Goal: Information Seeking & Learning: Learn about a topic

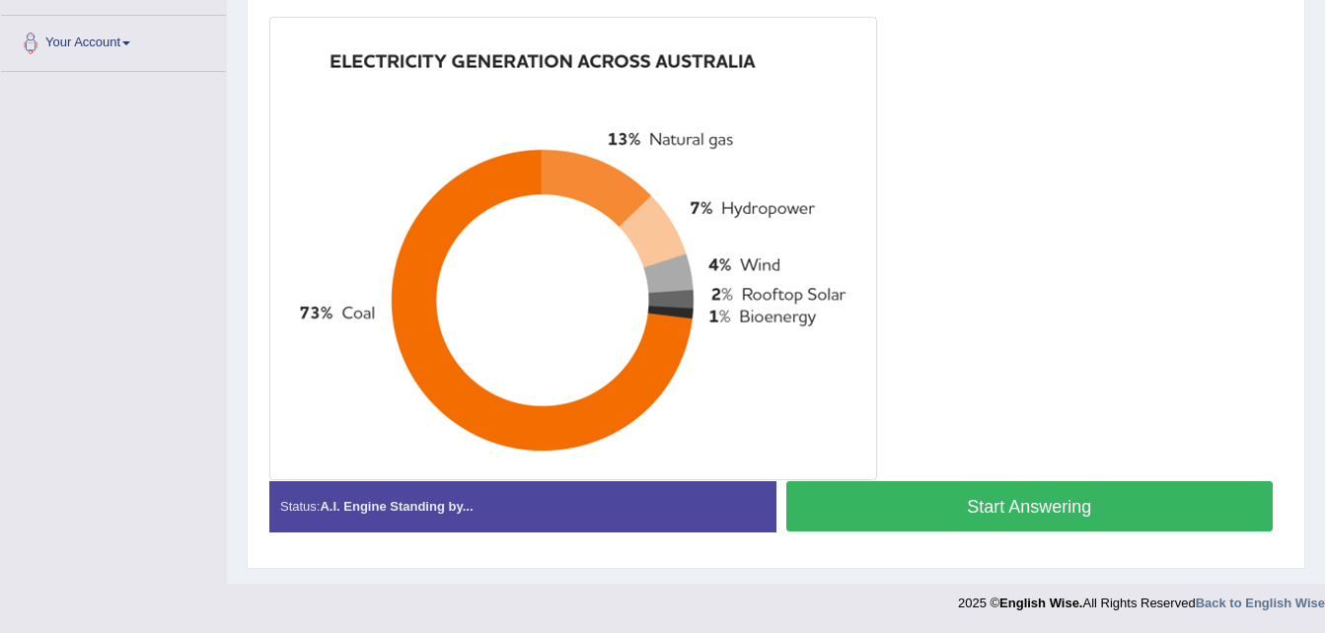
click at [1011, 506] on button "Start Answering" at bounding box center [1029, 506] width 487 height 50
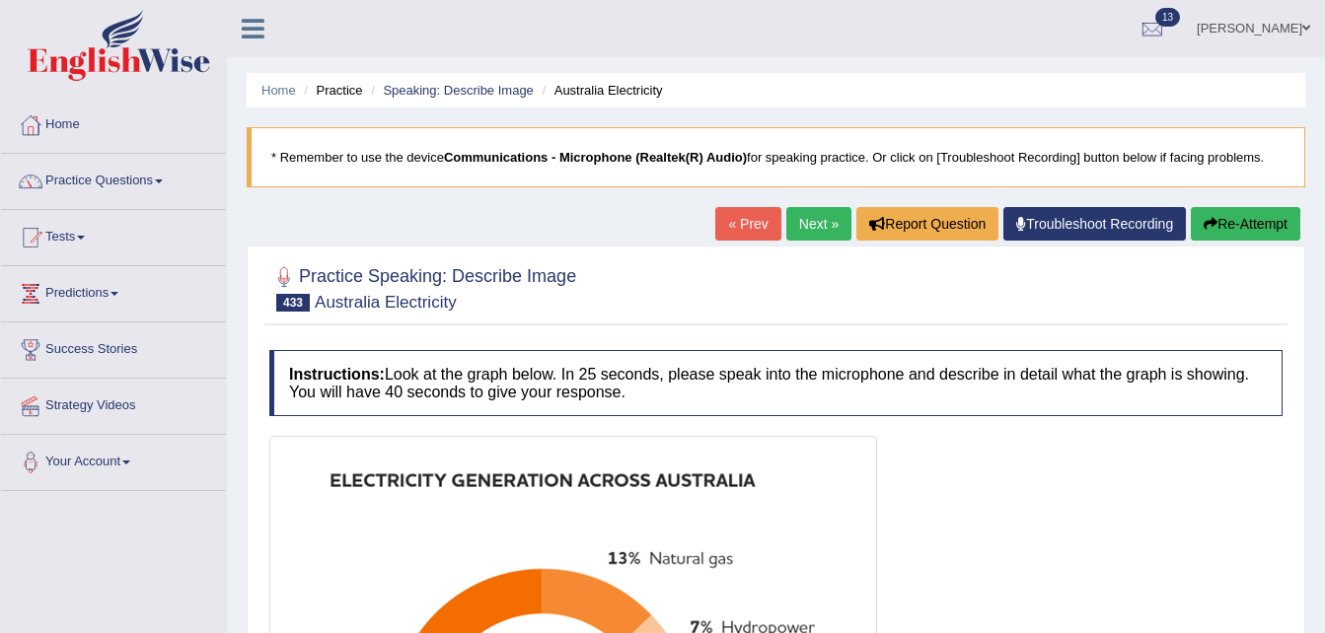
click at [1211, 217] on icon "button" at bounding box center [1211, 224] width 14 height 14
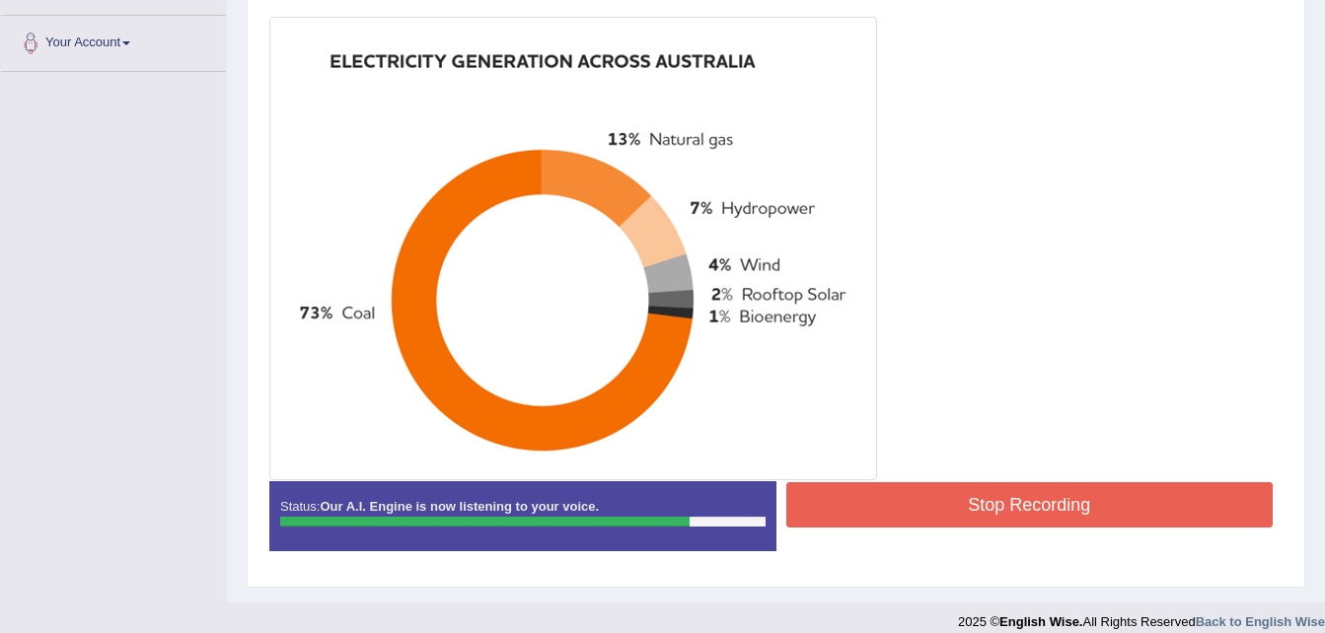
click at [1035, 517] on button "Stop Recording" at bounding box center [1029, 504] width 487 height 45
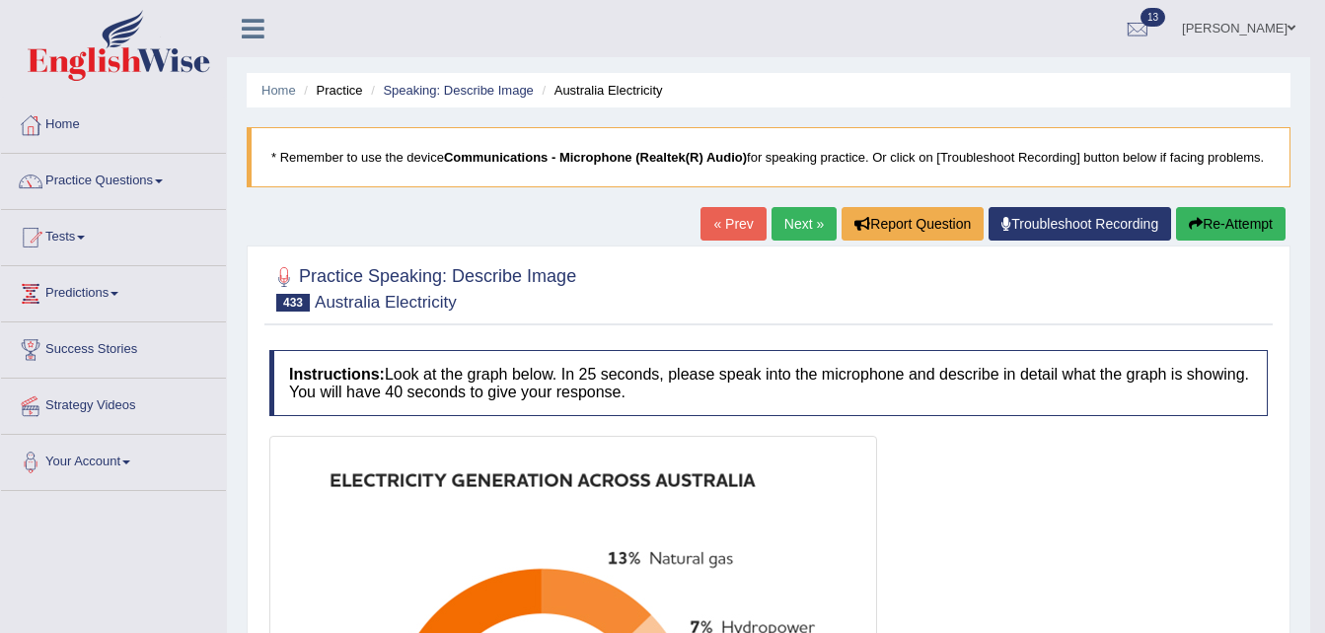
click at [797, 229] on link "Next »" at bounding box center [803, 224] width 65 height 34
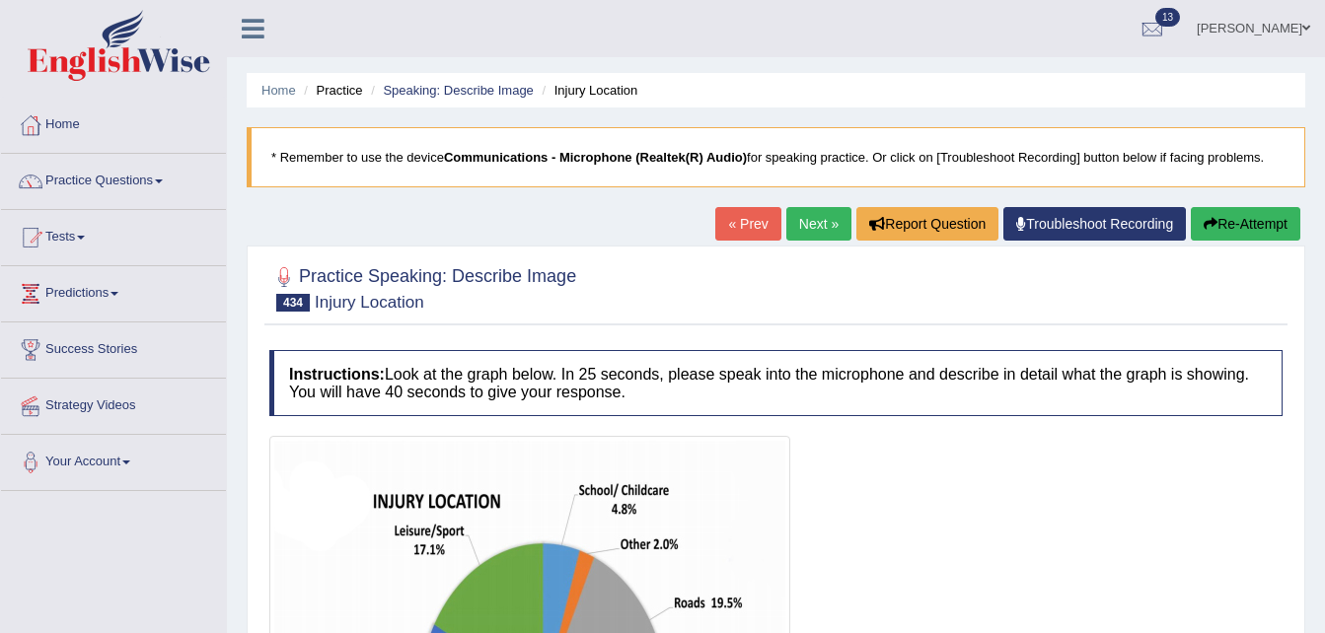
scroll to position [413, 0]
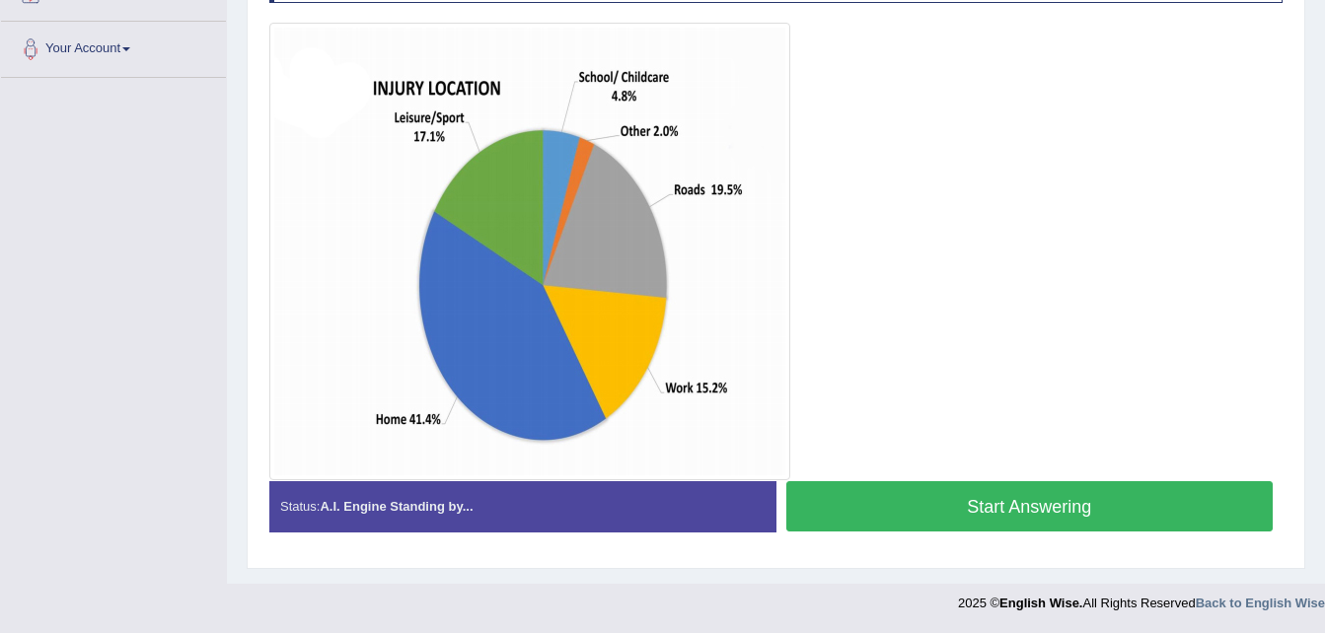
click at [1006, 508] on button "Start Answering" at bounding box center [1029, 506] width 487 height 50
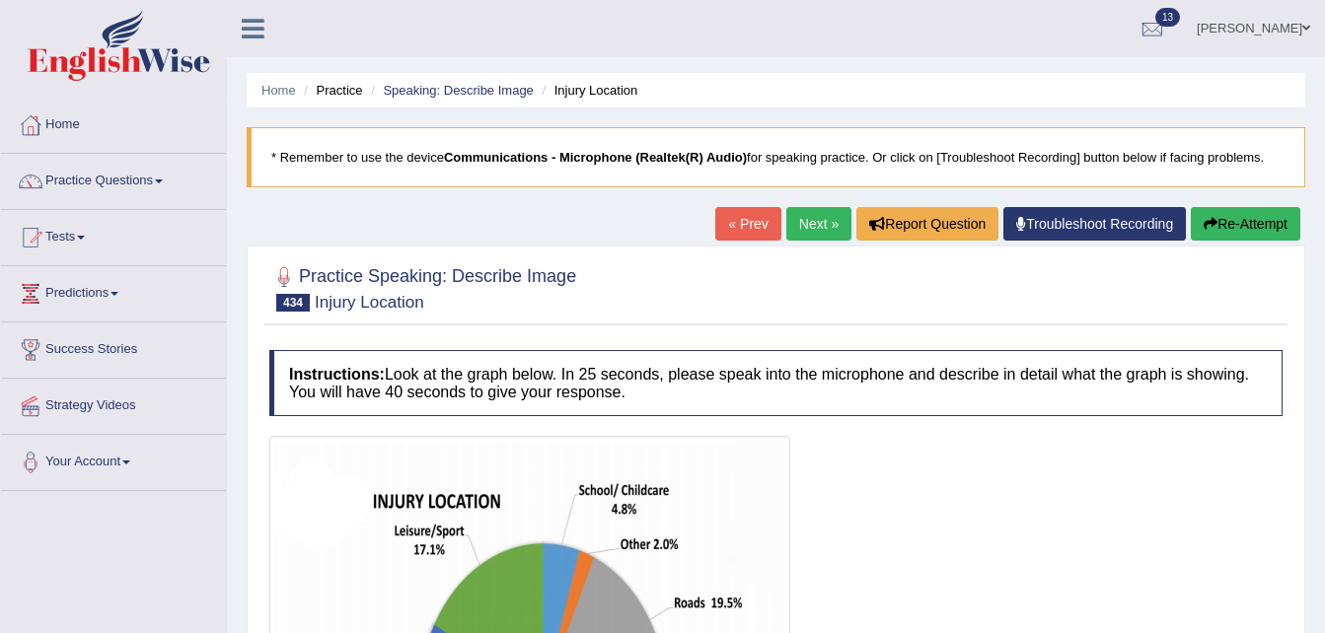
scroll to position [432, 0]
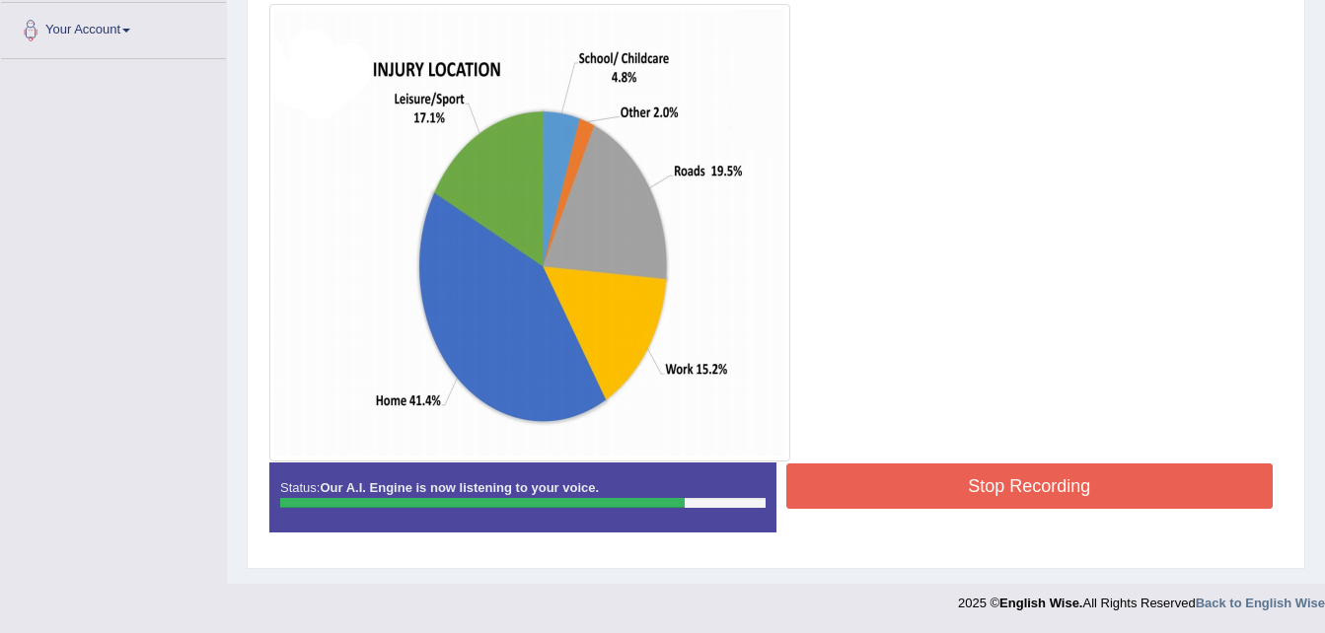
click at [963, 488] on button "Stop Recording" at bounding box center [1029, 486] width 487 height 45
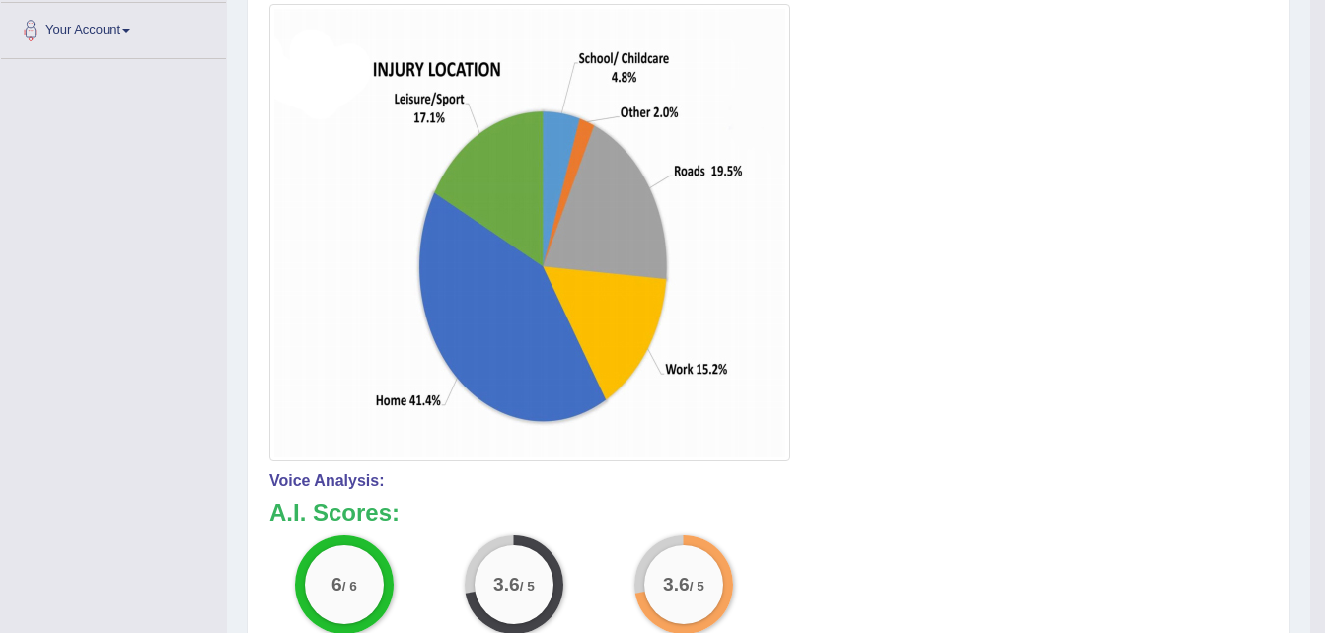
scroll to position [0, 0]
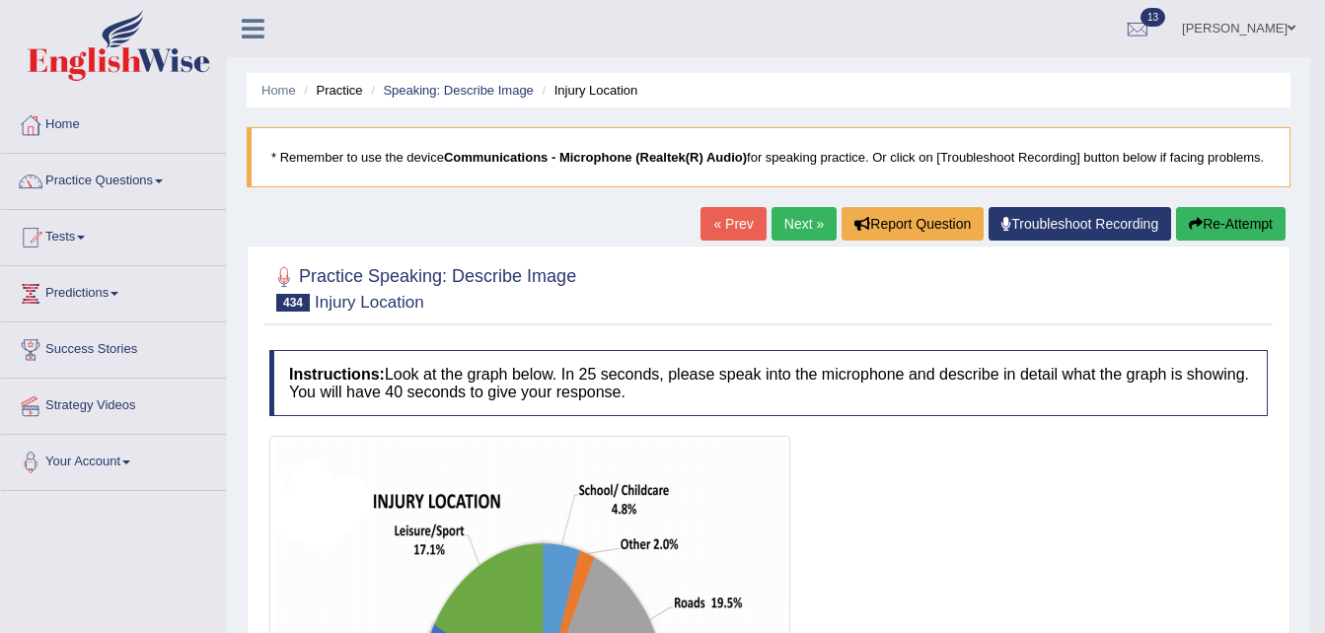
click at [807, 222] on link "Next »" at bounding box center [803, 224] width 65 height 34
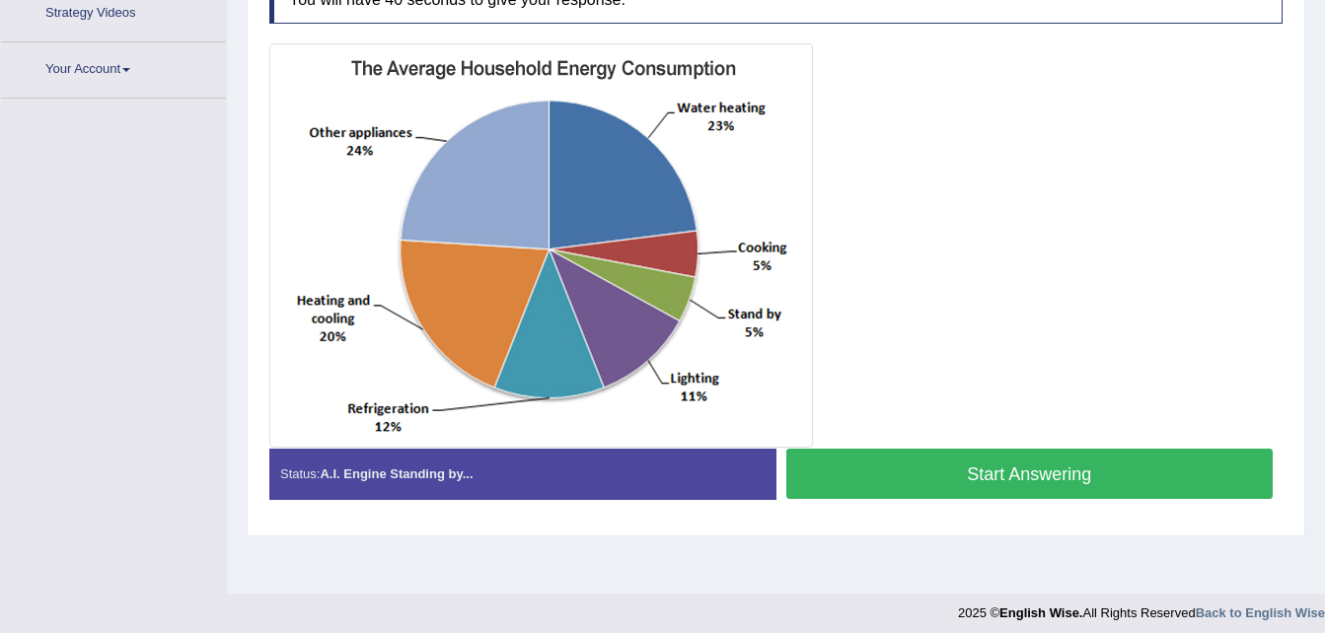
scroll to position [402, 0]
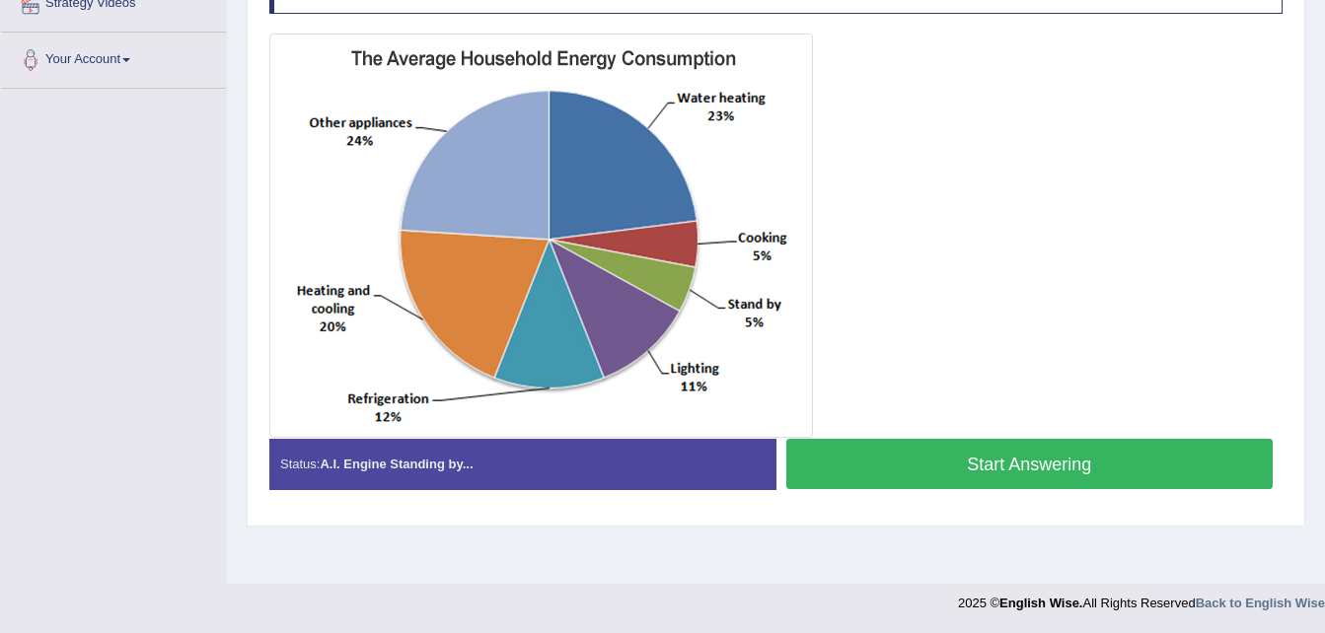
click at [962, 443] on button "Start Answering" at bounding box center [1029, 464] width 487 height 50
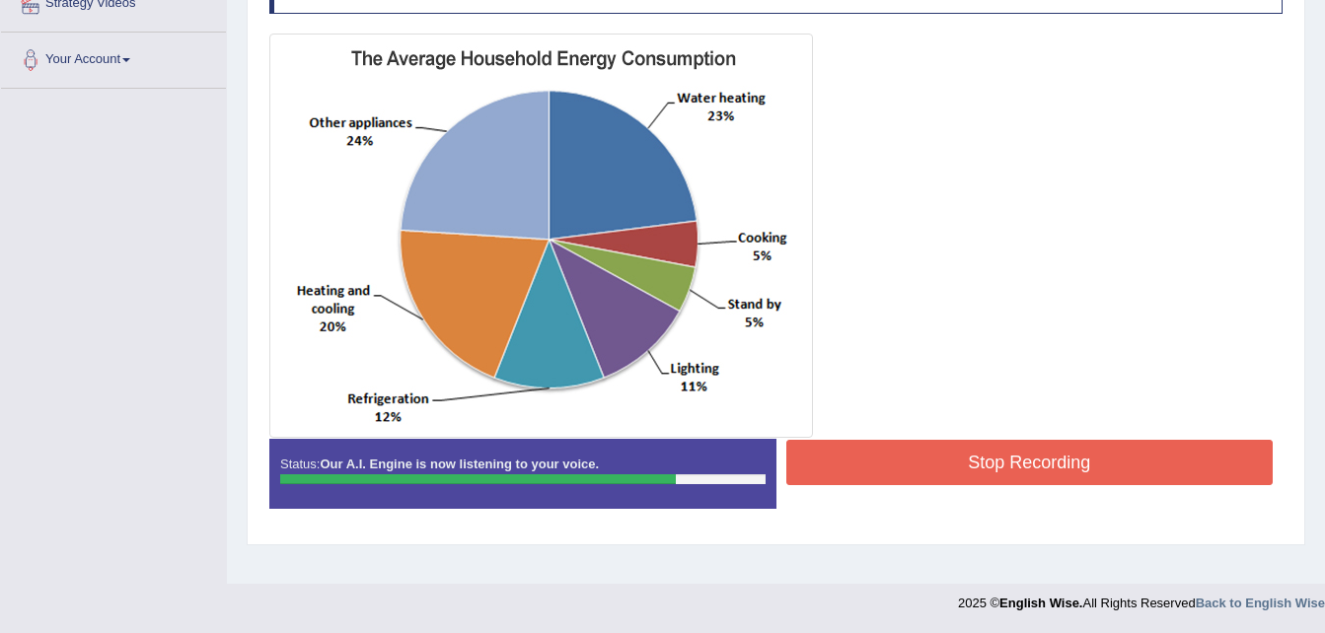
click at [953, 462] on button "Stop Recording" at bounding box center [1029, 462] width 487 height 45
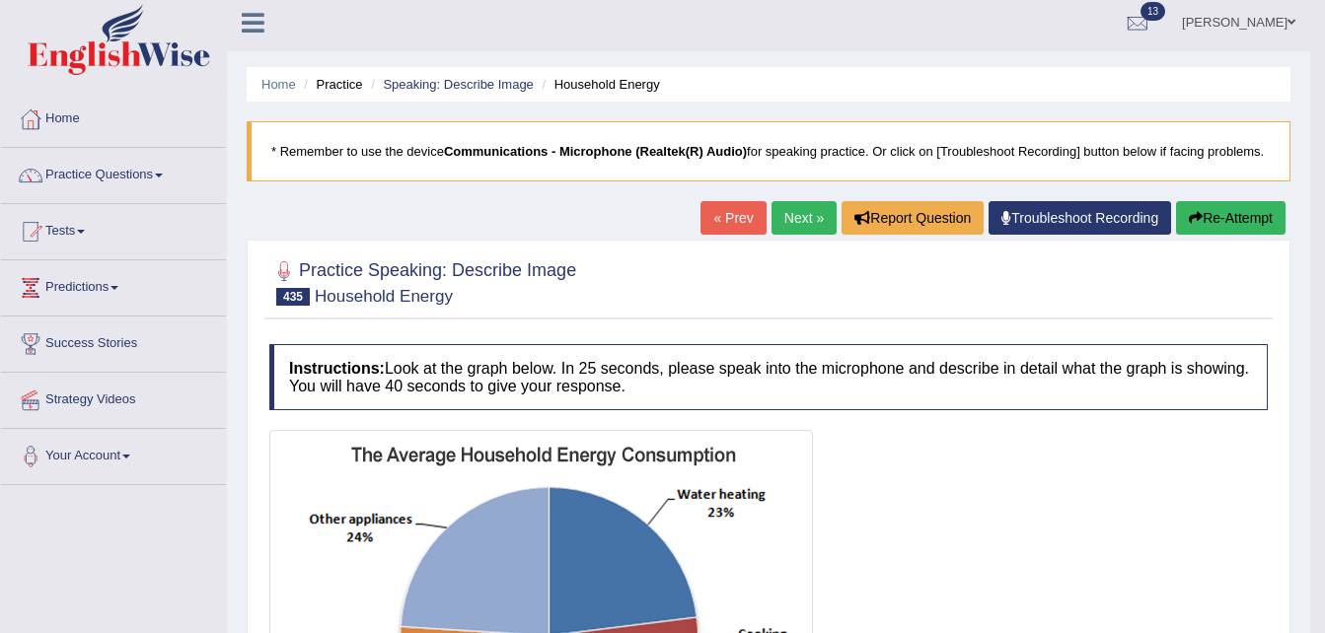
scroll to position [0, 0]
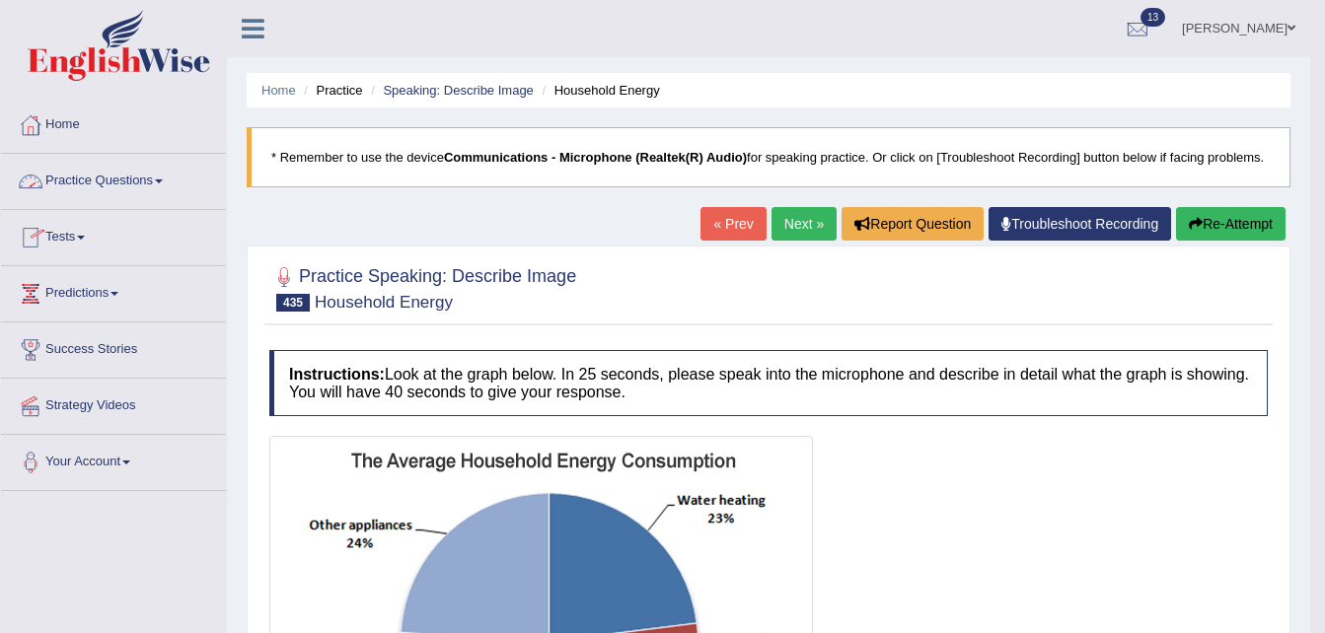
click at [136, 185] on link "Practice Questions" at bounding box center [113, 178] width 225 height 49
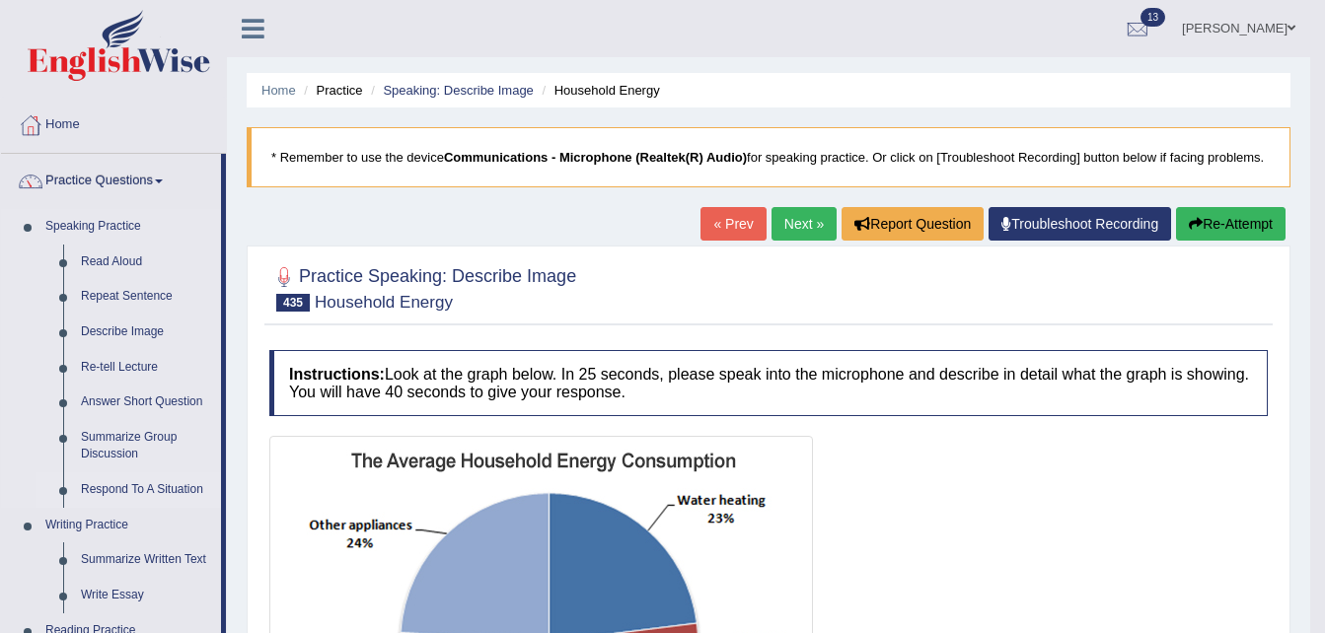
click at [107, 488] on link "Respond To A Situation" at bounding box center [146, 491] width 149 height 36
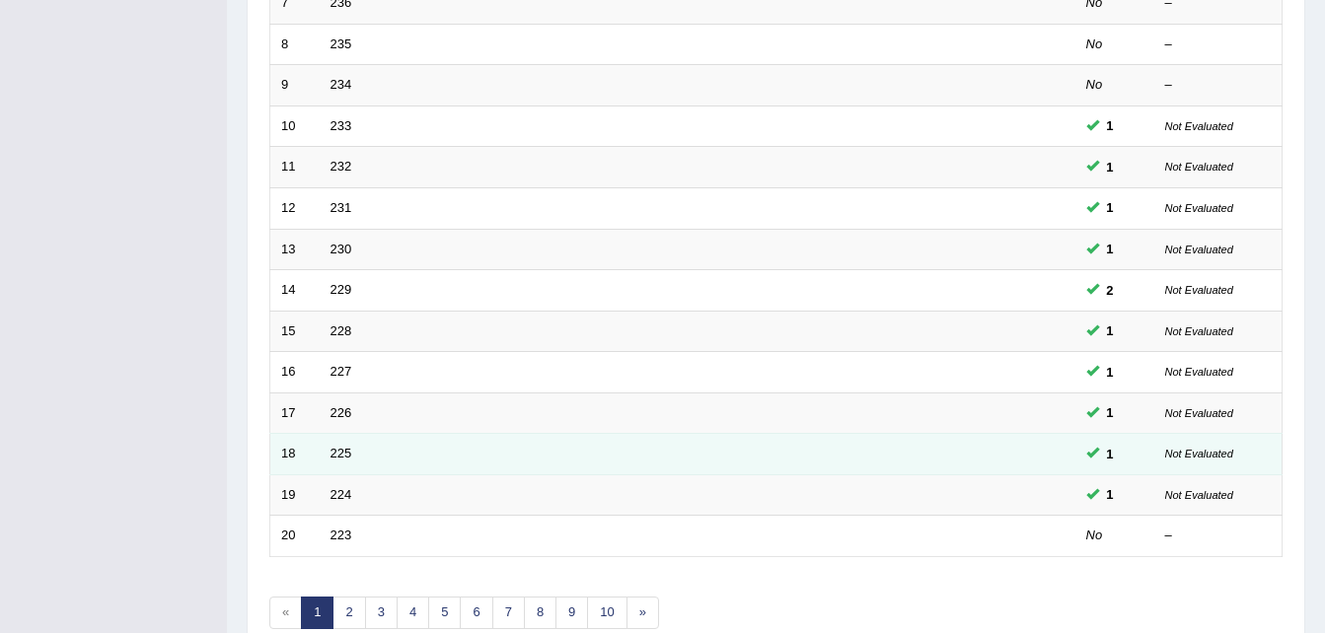
scroll to position [571, 0]
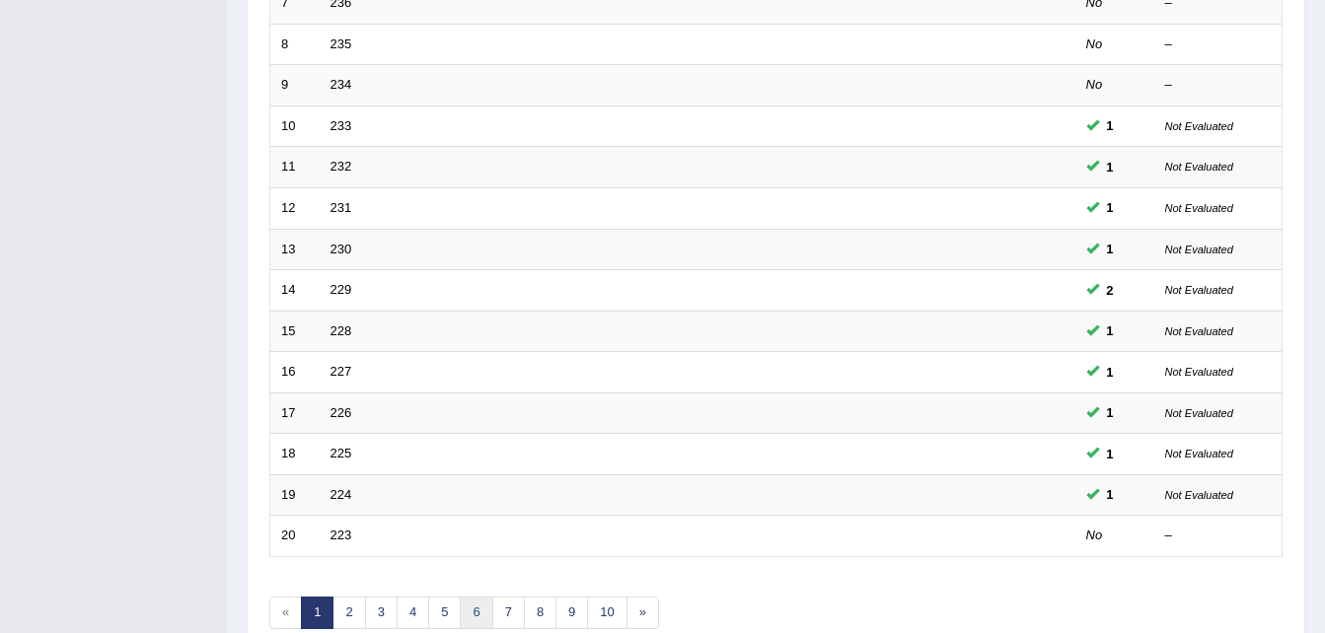
click at [475, 613] on link "6" at bounding box center [476, 613] width 33 height 33
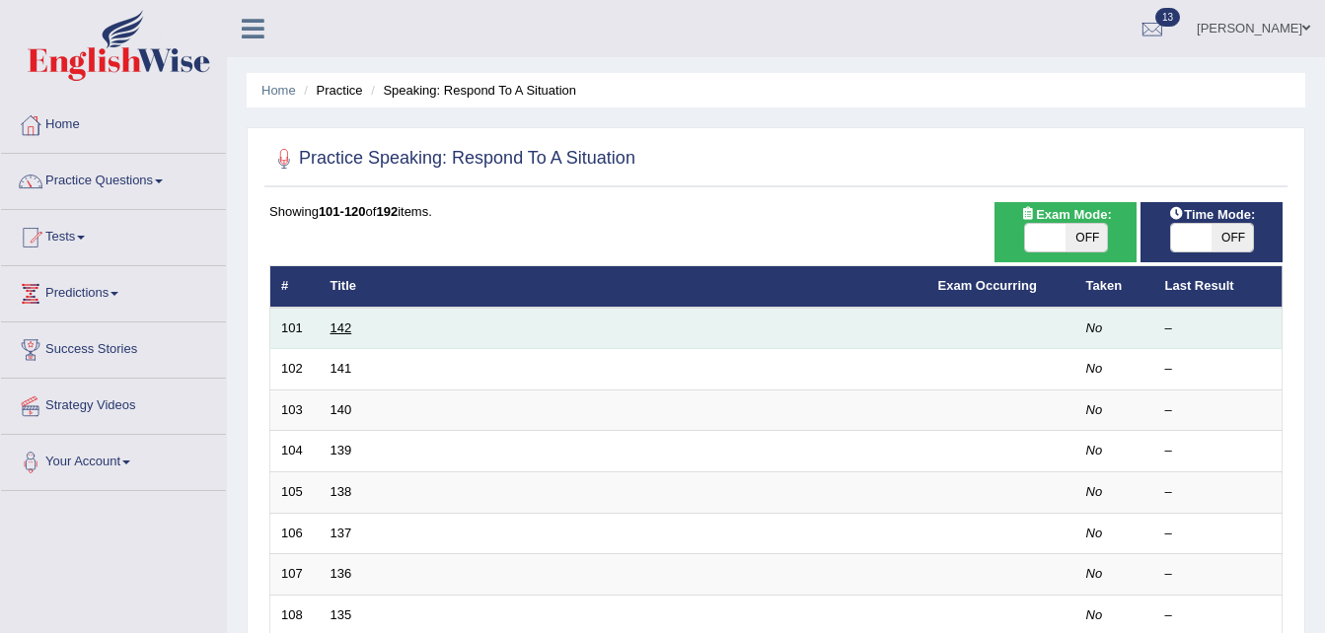
click at [338, 325] on link "142" at bounding box center [341, 328] width 22 height 15
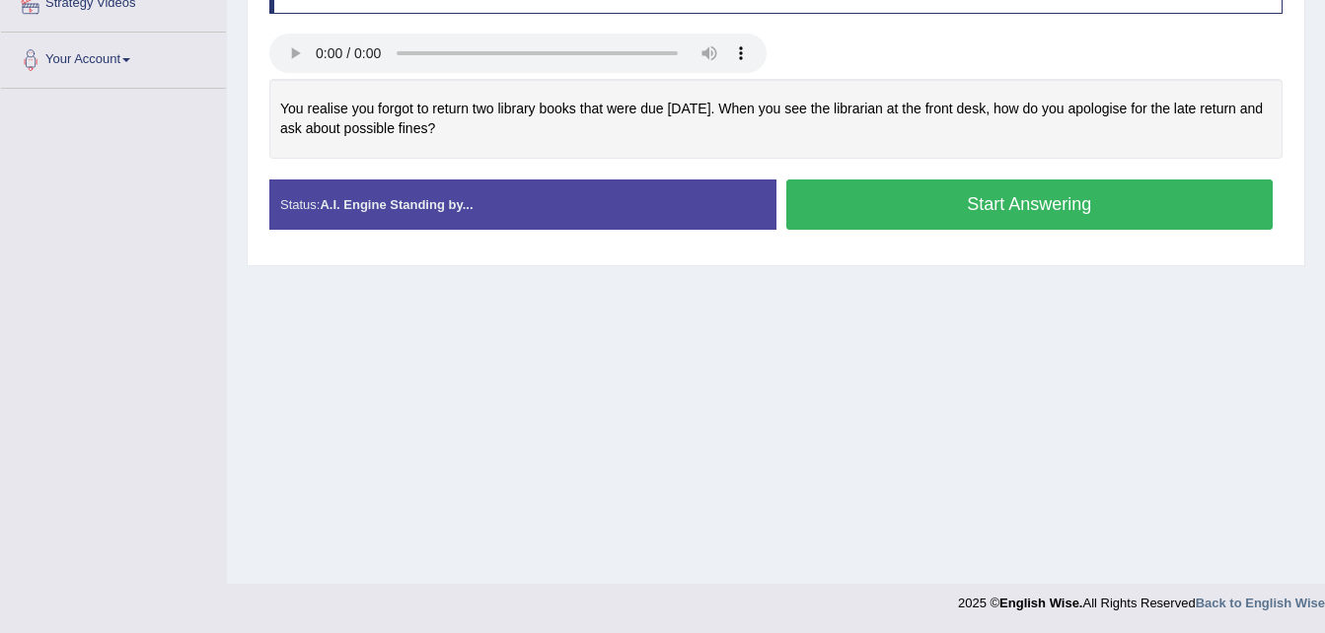
click at [836, 205] on button "Start Answering" at bounding box center [1029, 205] width 487 height 50
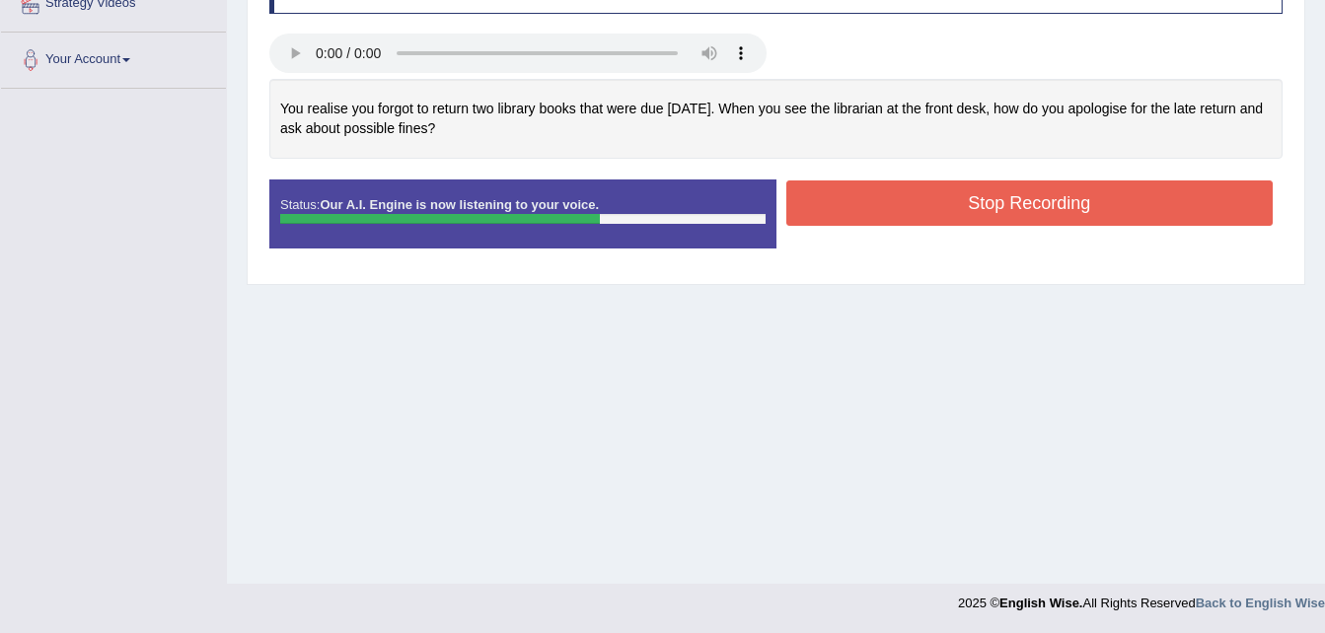
click at [959, 220] on button "Stop Recording" at bounding box center [1029, 203] width 487 height 45
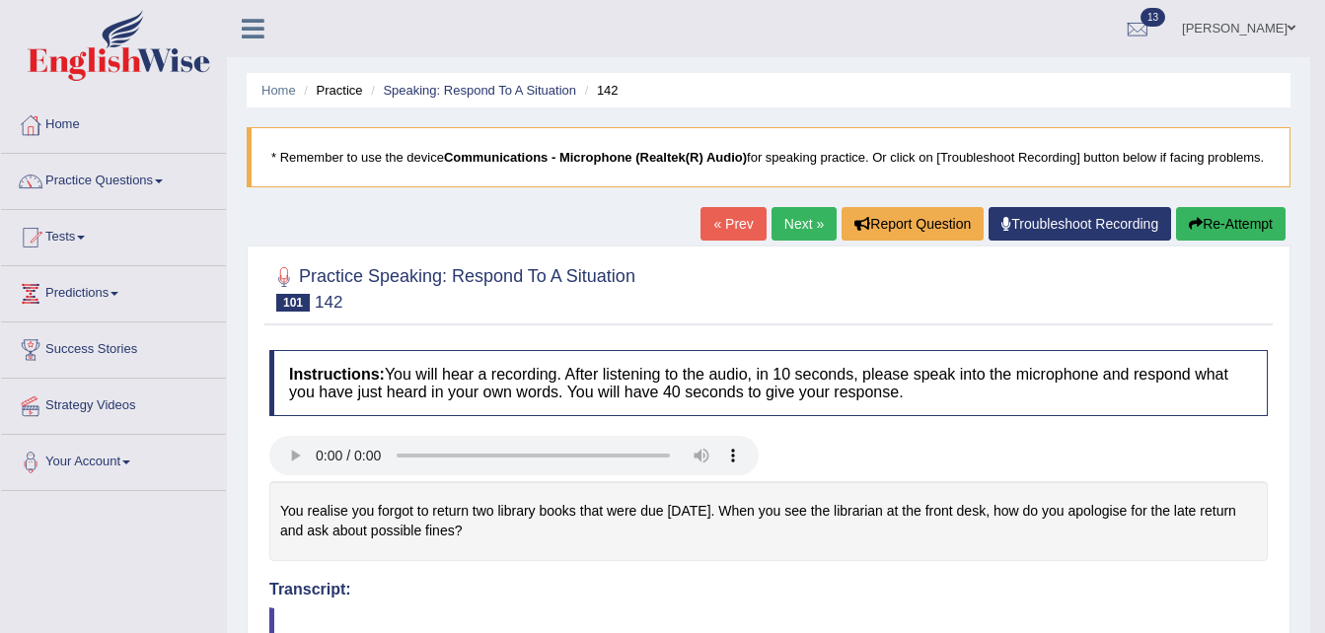
click at [790, 211] on link "Next »" at bounding box center [803, 224] width 65 height 34
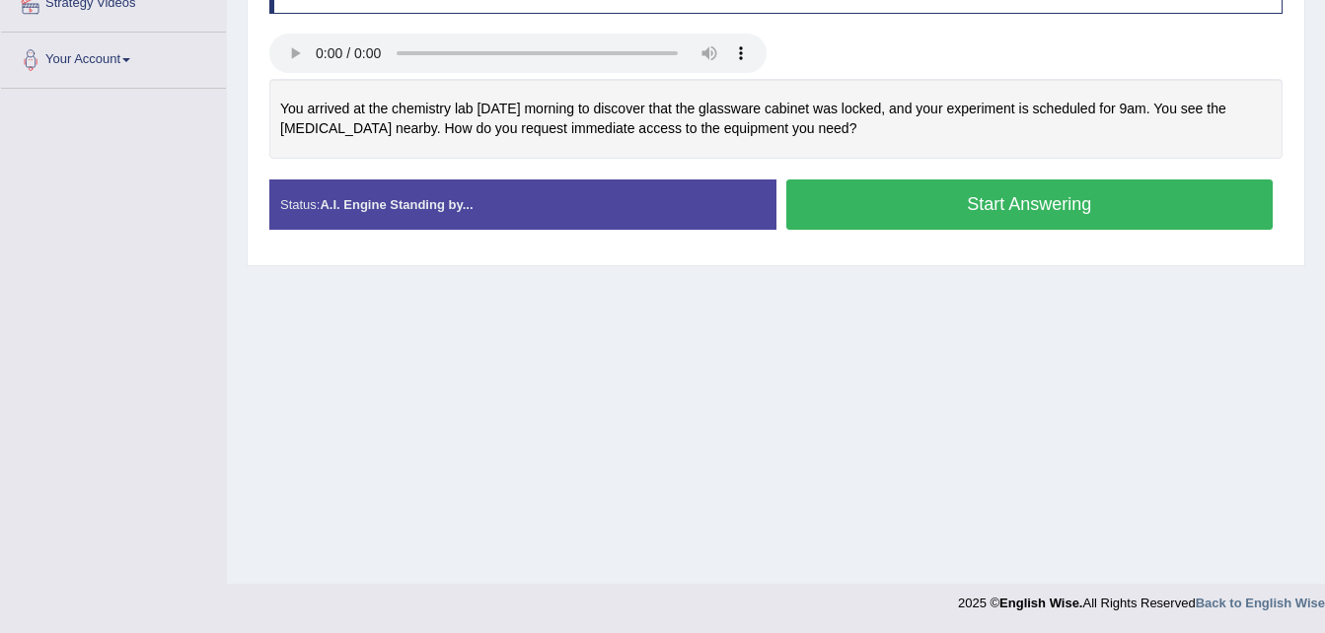
click at [851, 203] on button "Start Answering" at bounding box center [1029, 205] width 487 height 50
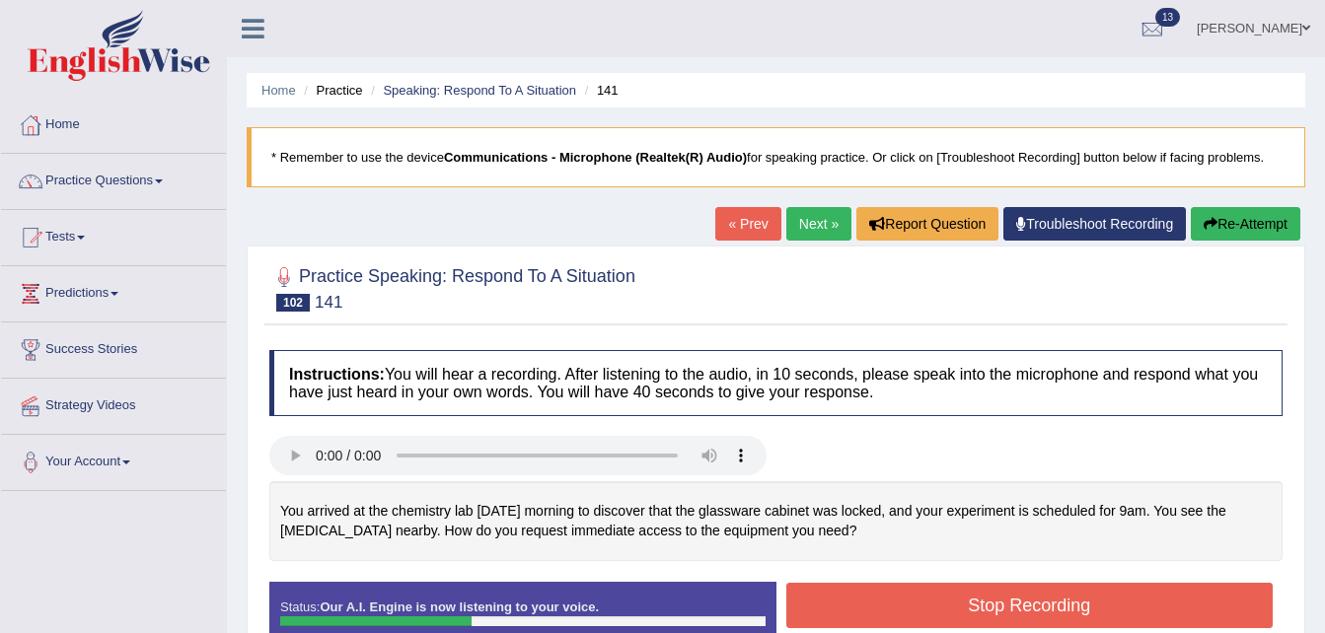
click at [1223, 230] on button "Re-Attempt" at bounding box center [1246, 224] width 110 height 34
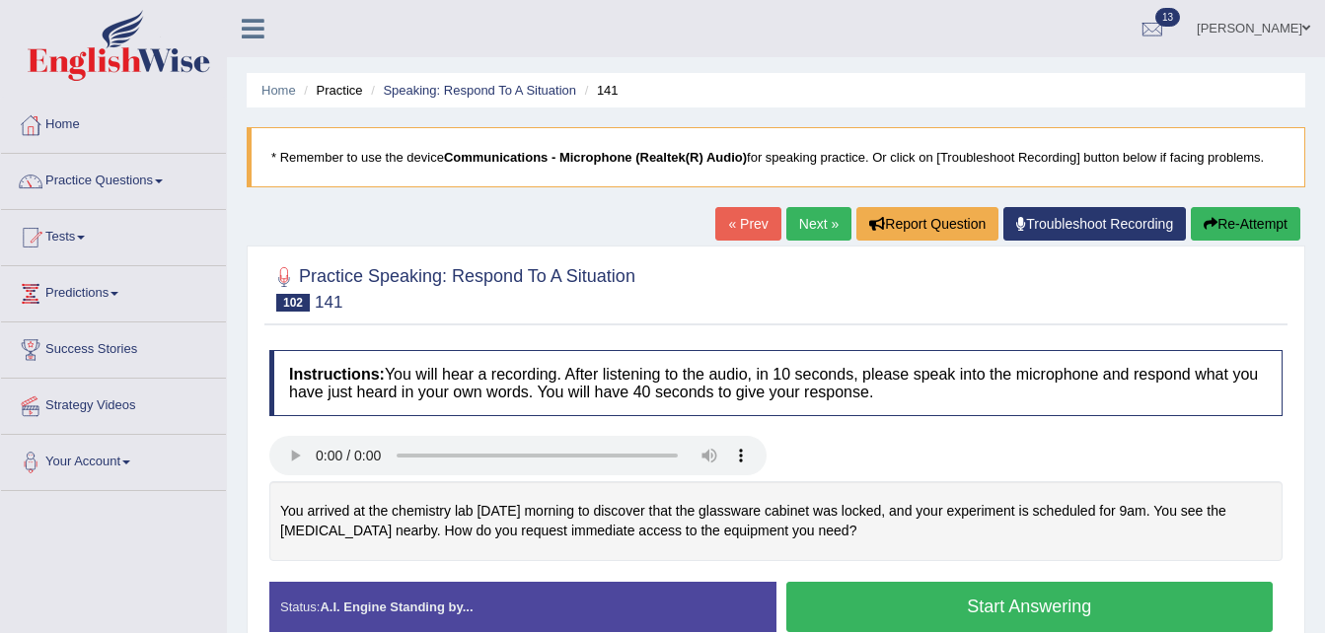
scroll to position [402, 0]
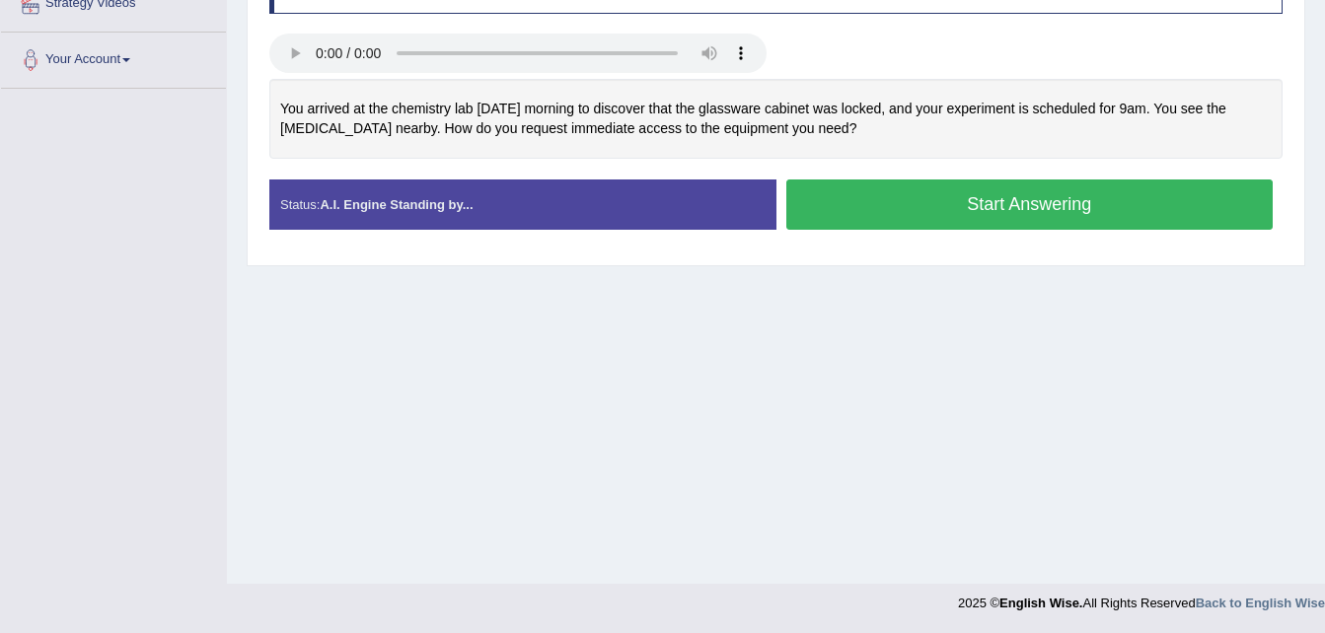
click at [955, 219] on button "Start Answering" at bounding box center [1029, 205] width 487 height 50
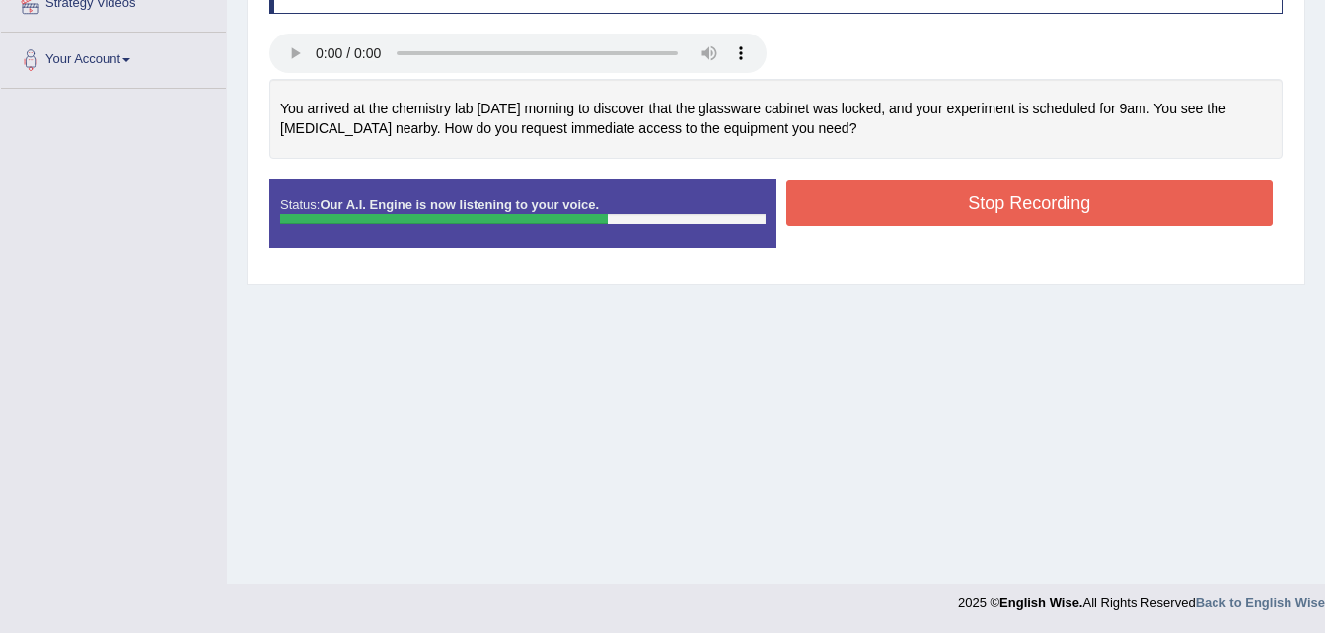
click at [947, 198] on button "Stop Recording" at bounding box center [1029, 203] width 487 height 45
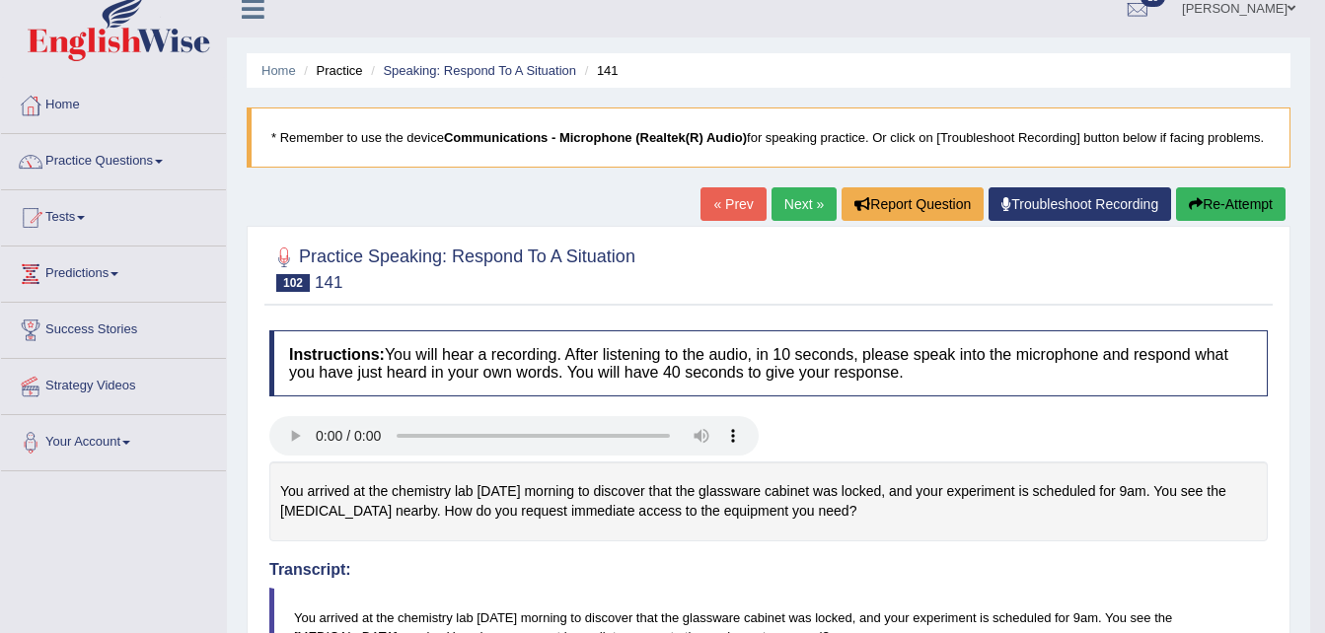
scroll to position [0, 0]
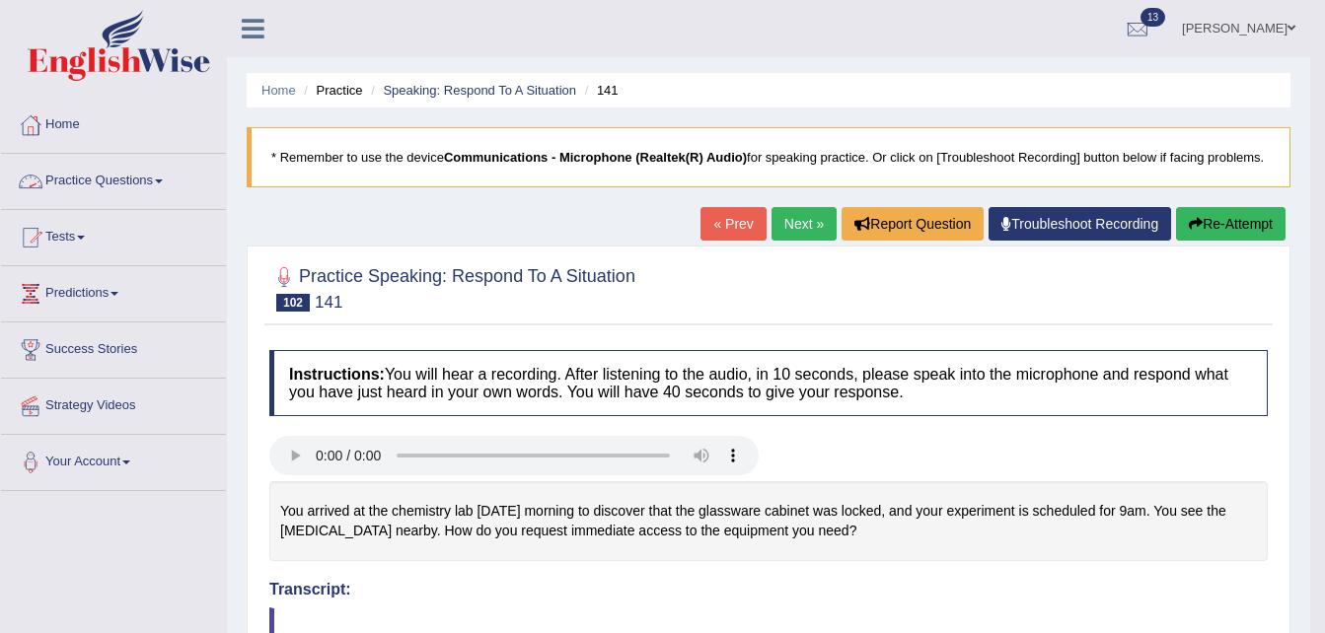
click at [100, 188] on link "Practice Questions" at bounding box center [113, 178] width 225 height 49
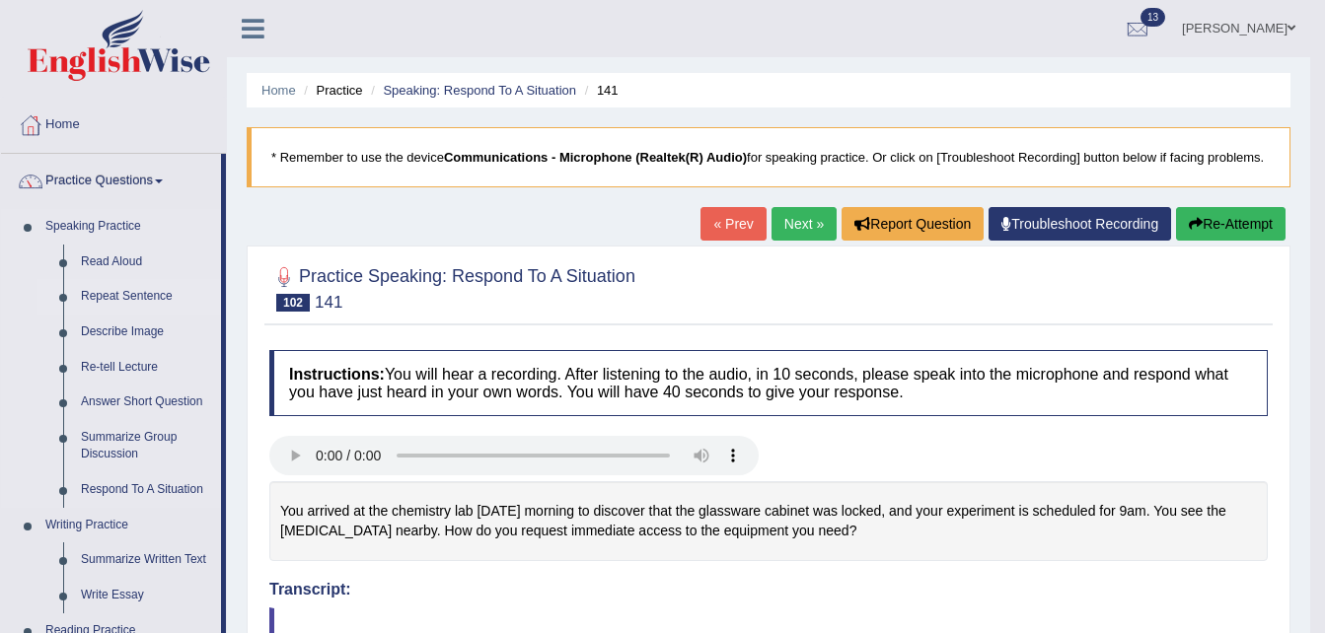
click at [129, 293] on link "Repeat Sentence" at bounding box center [146, 297] width 149 height 36
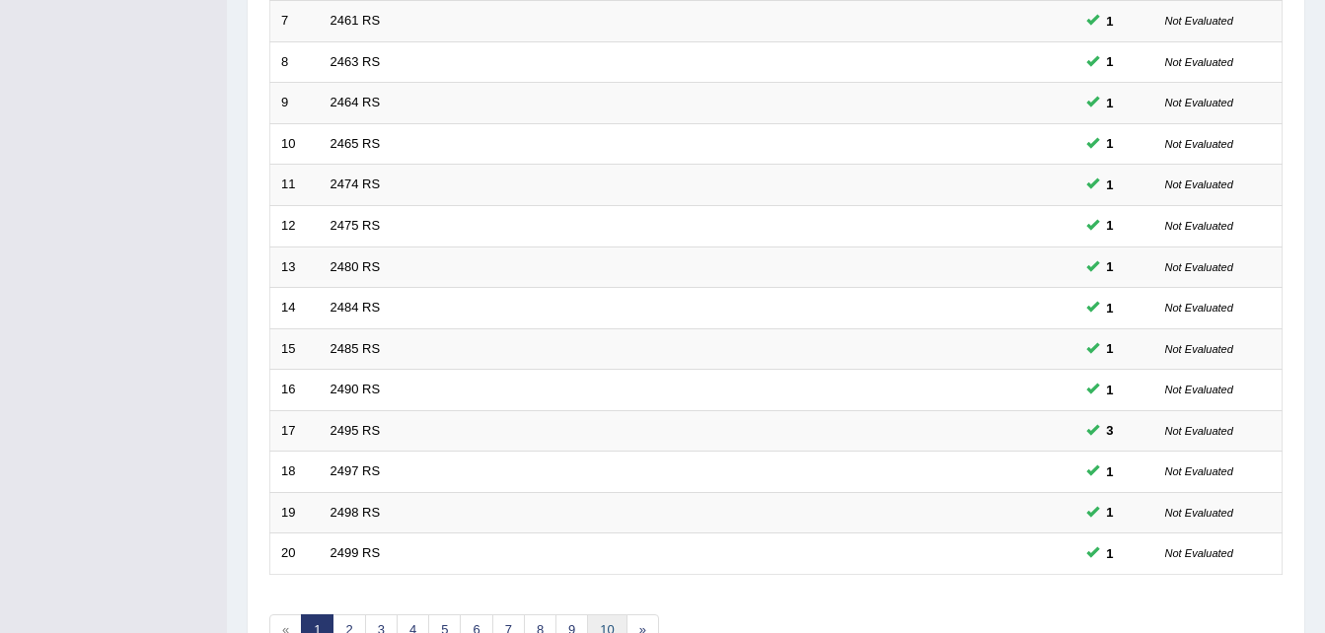
click at [606, 621] on link "10" at bounding box center [606, 631] width 39 height 33
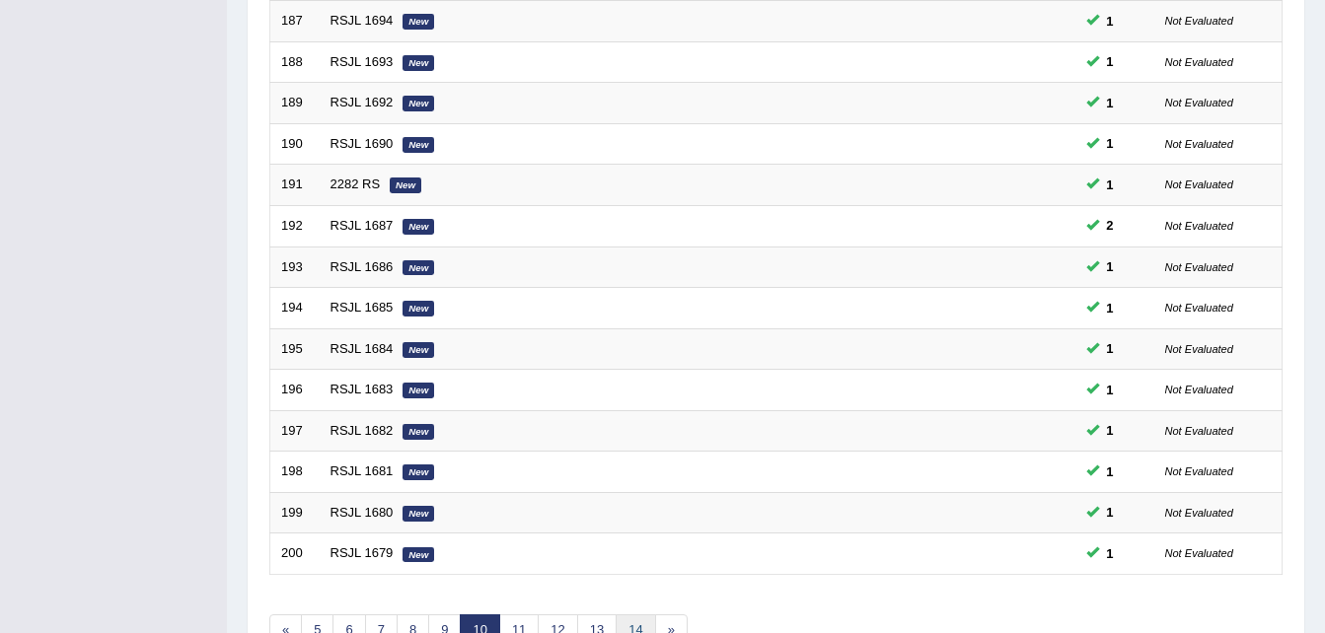
click at [630, 625] on link "14" at bounding box center [635, 631] width 39 height 33
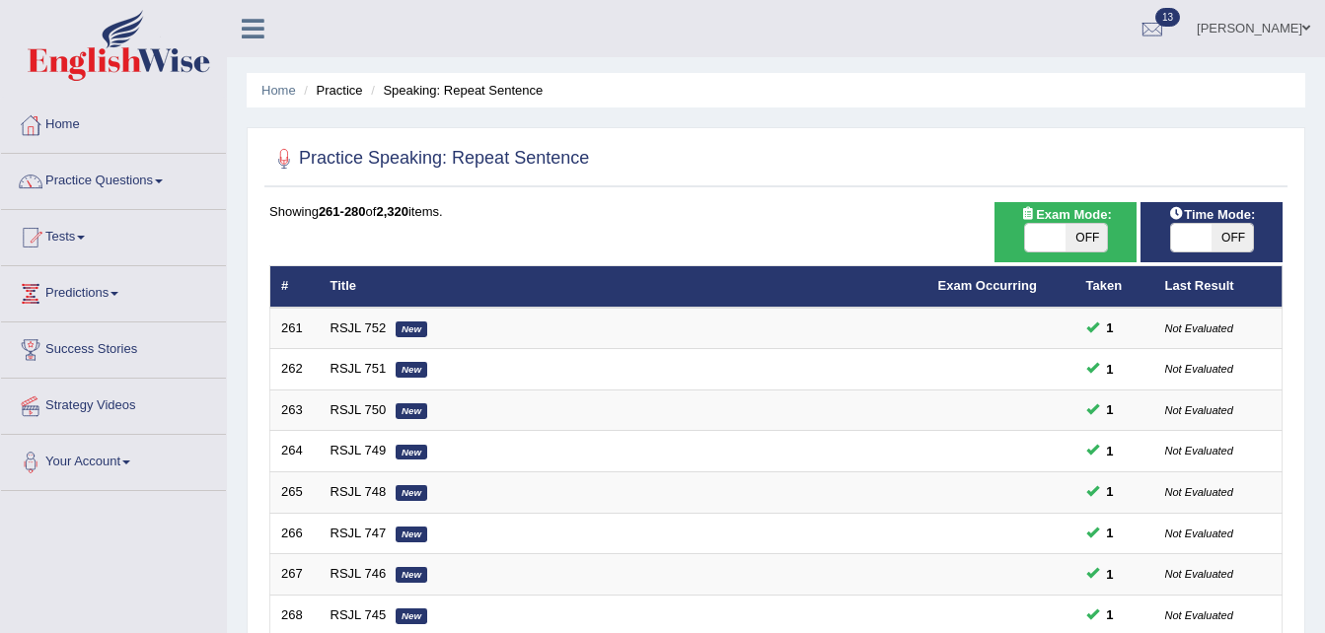
scroll to position [553, 0]
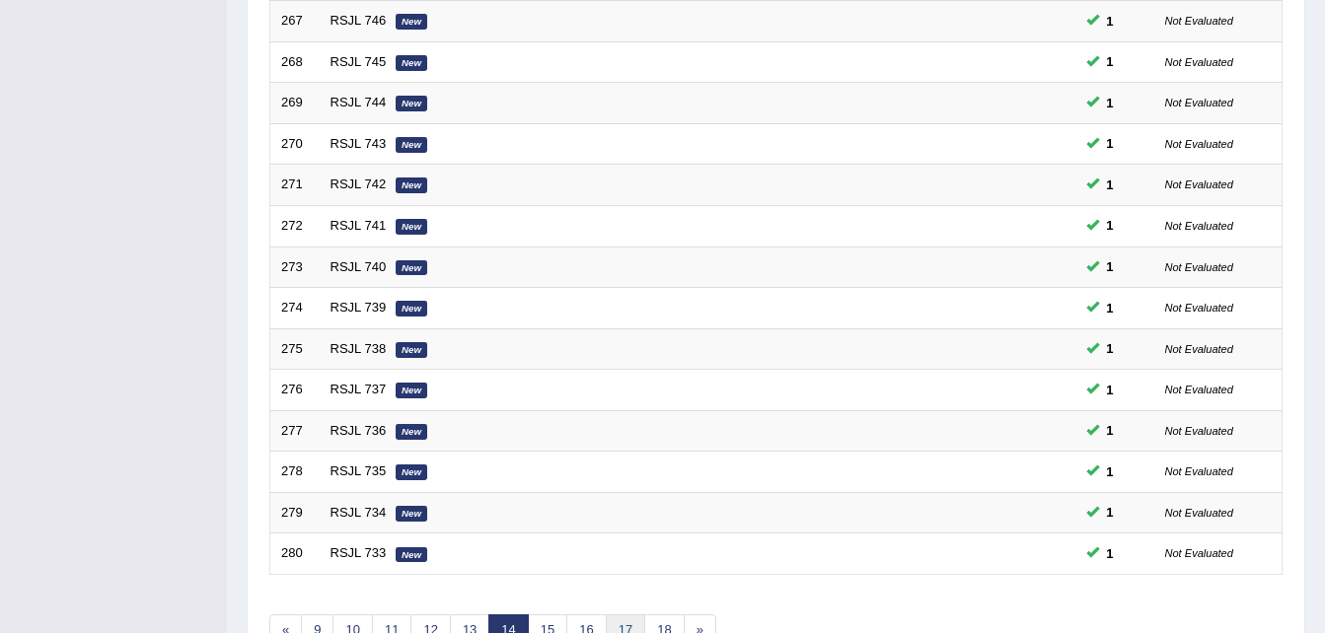
click at [626, 621] on link "17" at bounding box center [625, 631] width 39 height 33
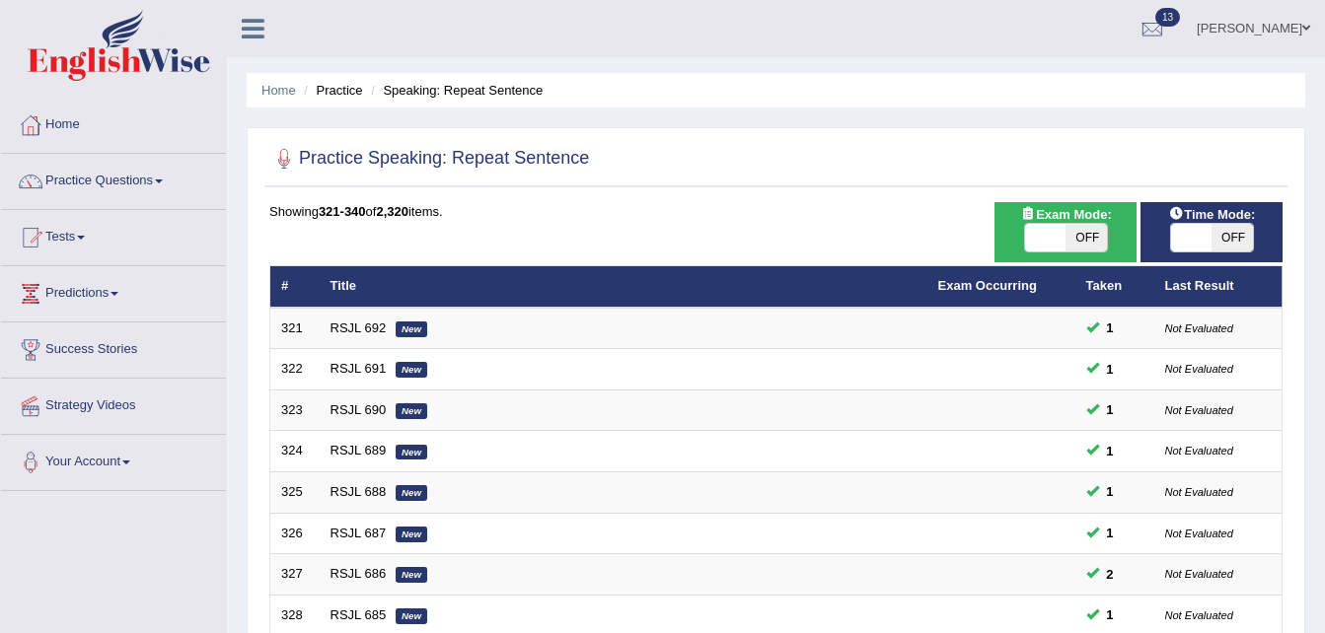
scroll to position [553, 0]
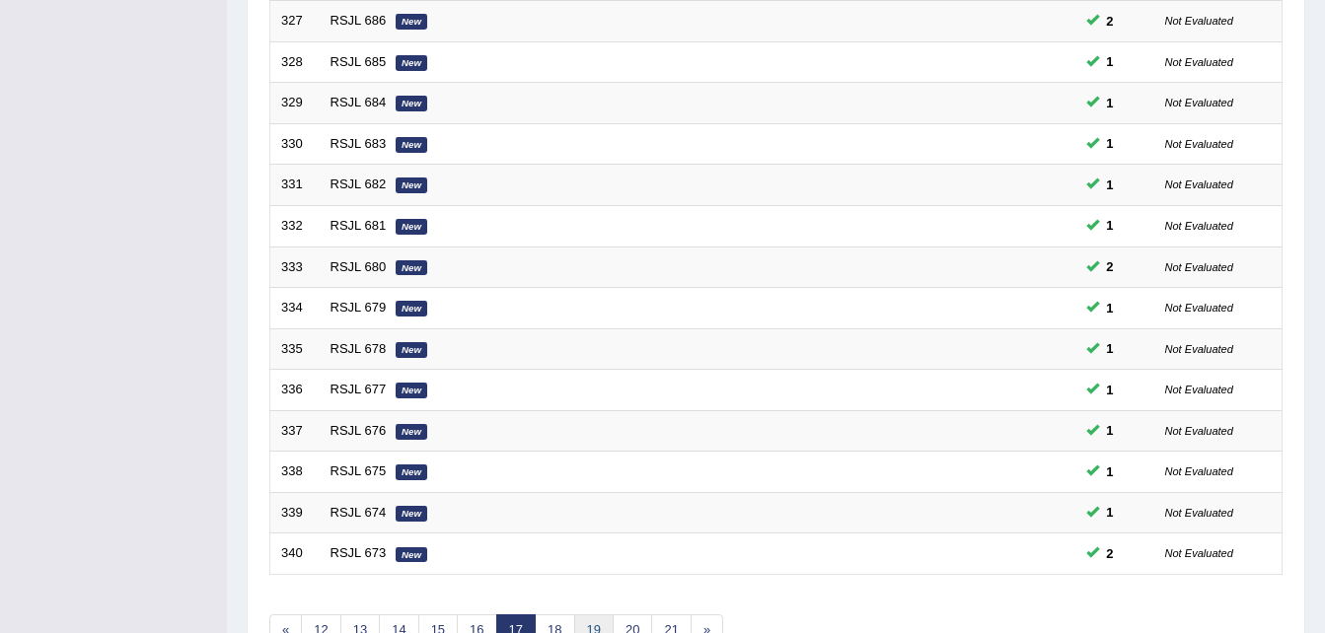
click at [591, 624] on link "19" at bounding box center [593, 631] width 39 height 33
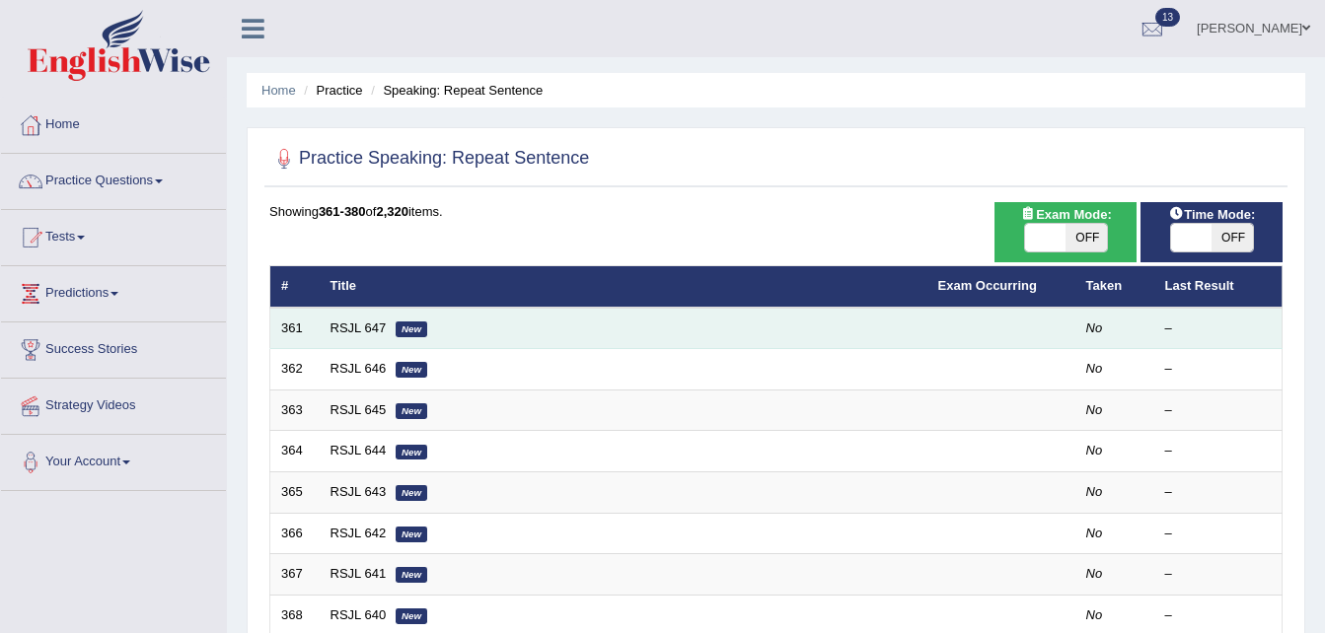
click at [329, 330] on td "RSJL 647 New" at bounding box center [624, 328] width 608 height 41
click at [343, 326] on link "RSJL 647" at bounding box center [358, 328] width 56 height 15
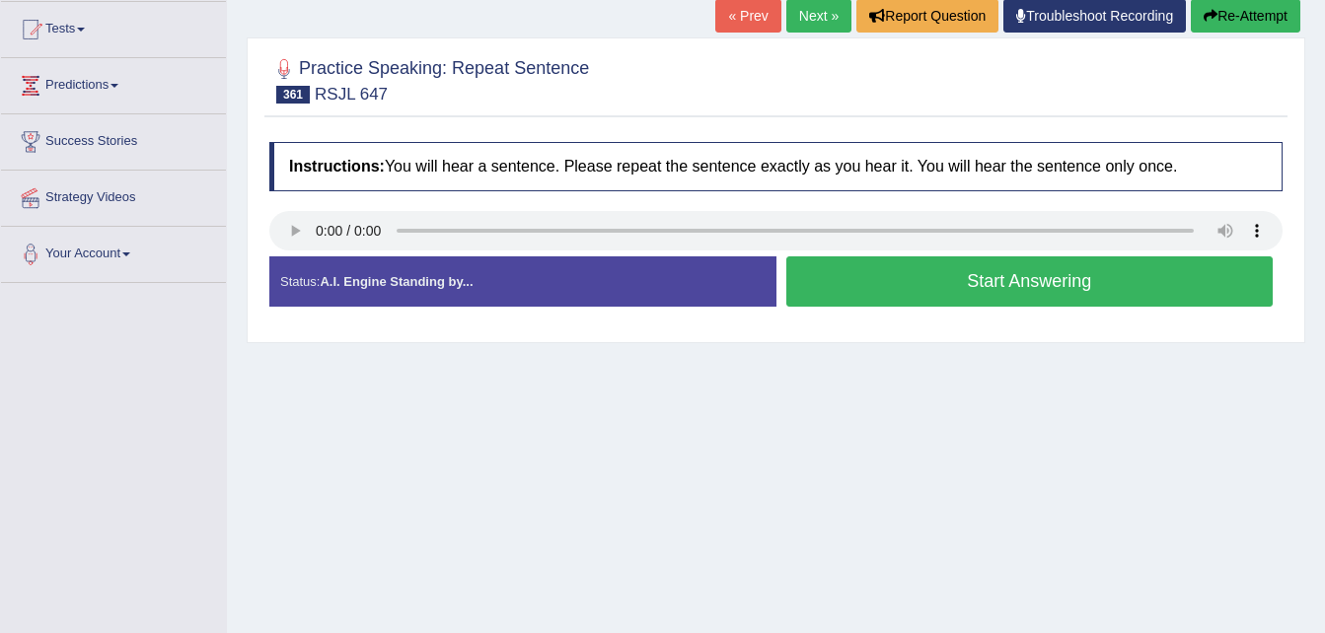
scroll to position [205, 0]
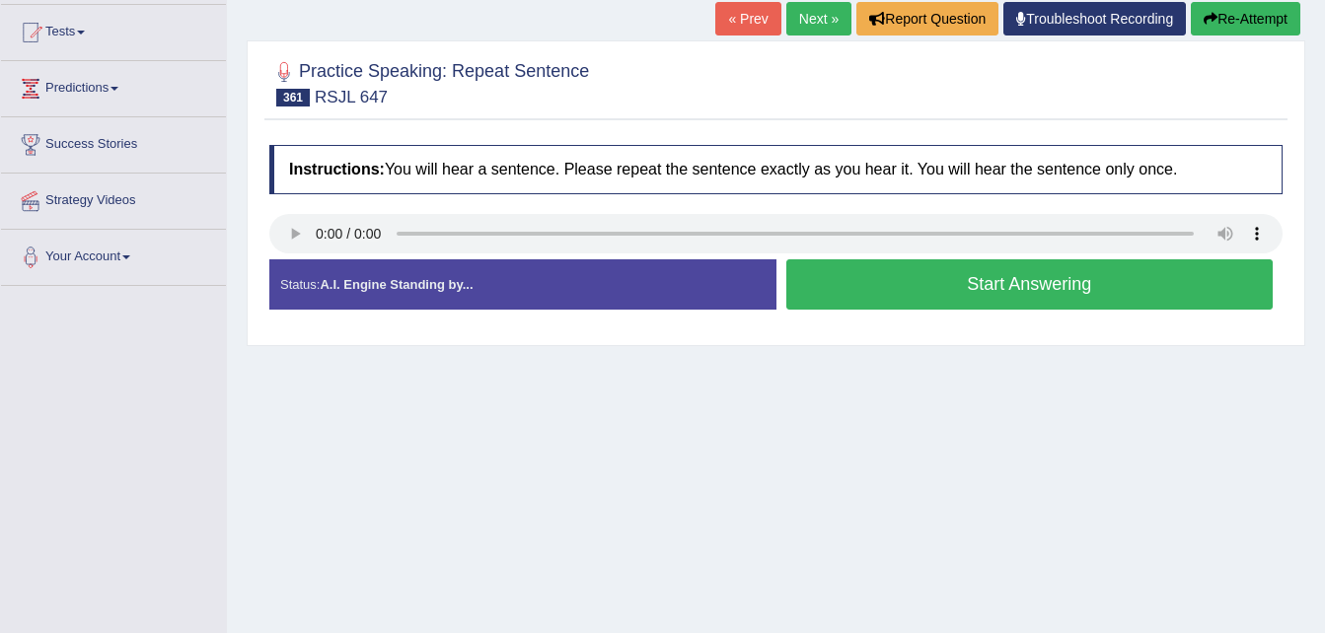
click at [950, 277] on button "Start Answering" at bounding box center [1029, 284] width 487 height 50
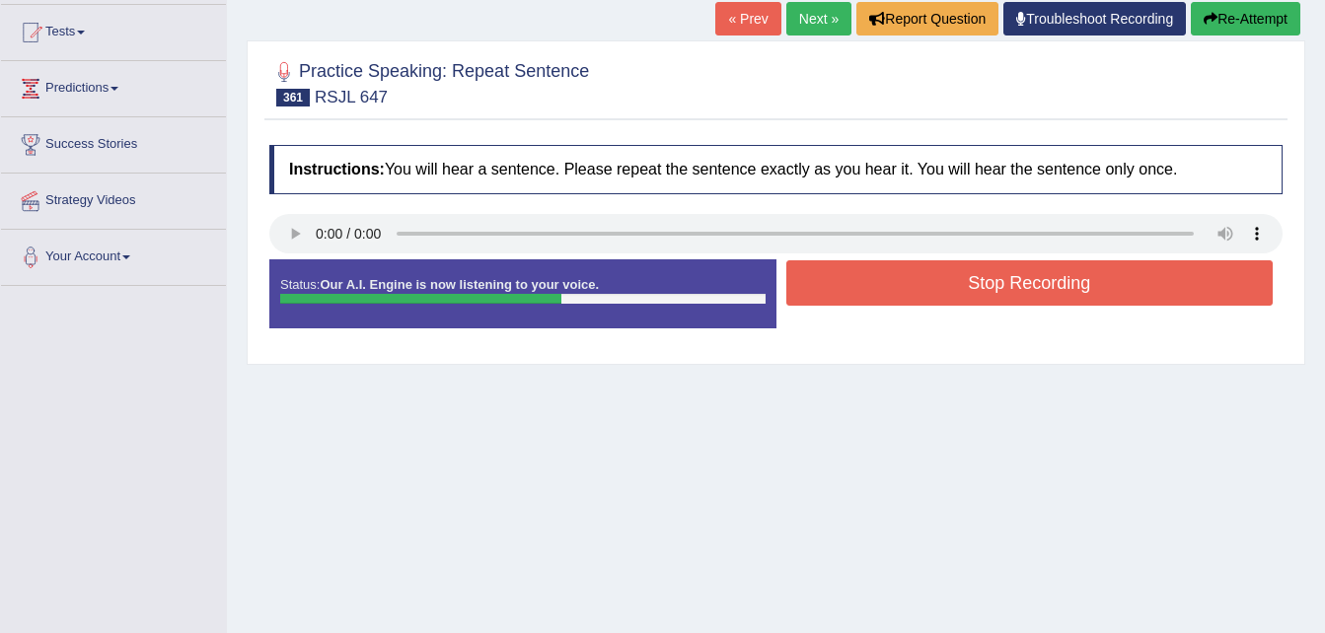
click at [950, 277] on button "Stop Recording" at bounding box center [1029, 282] width 487 height 45
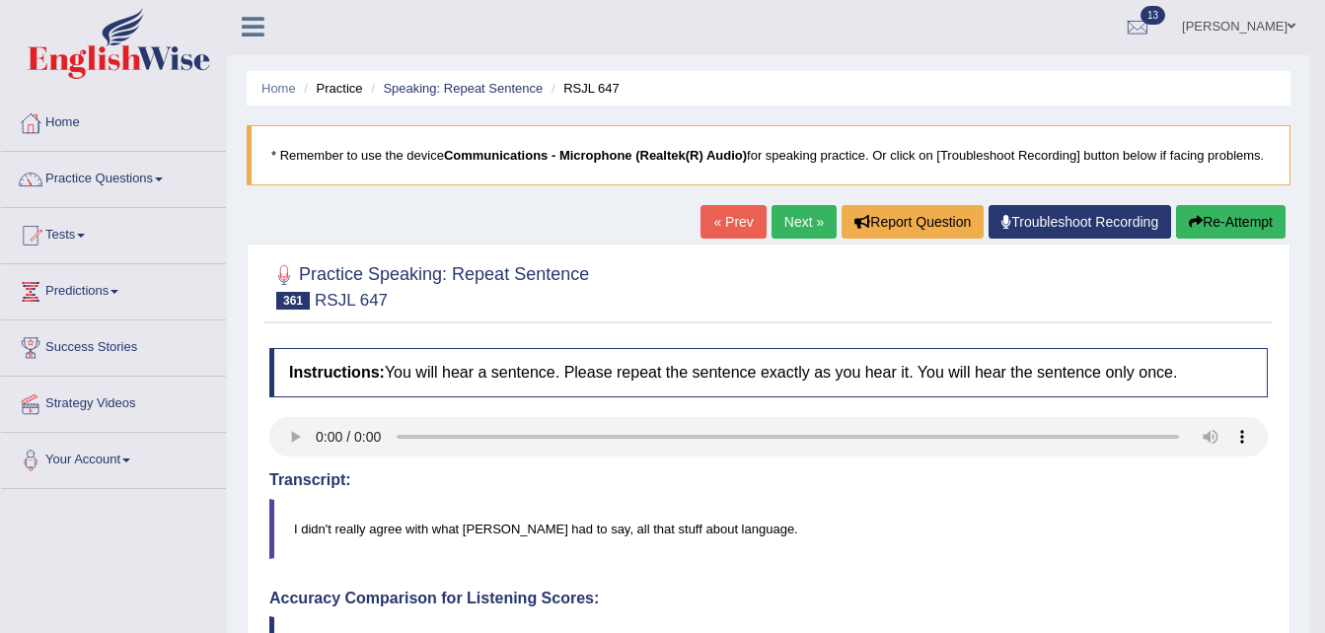
scroll to position [0, 0]
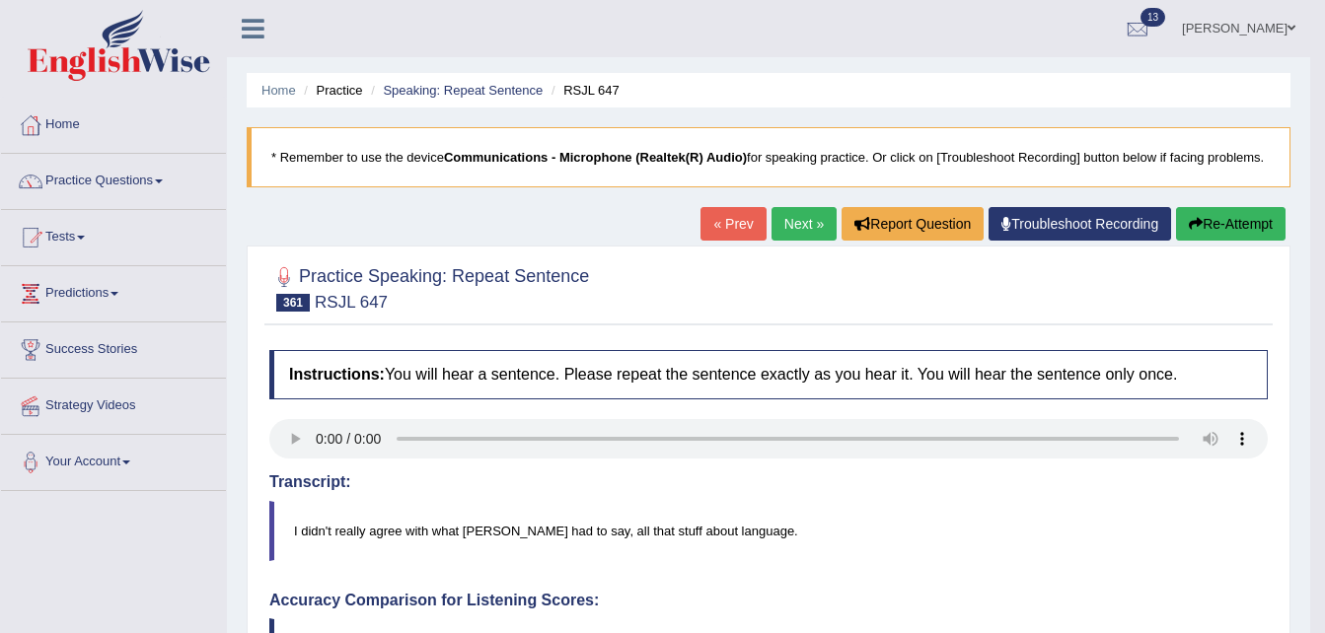
click at [786, 217] on link "Next »" at bounding box center [803, 224] width 65 height 34
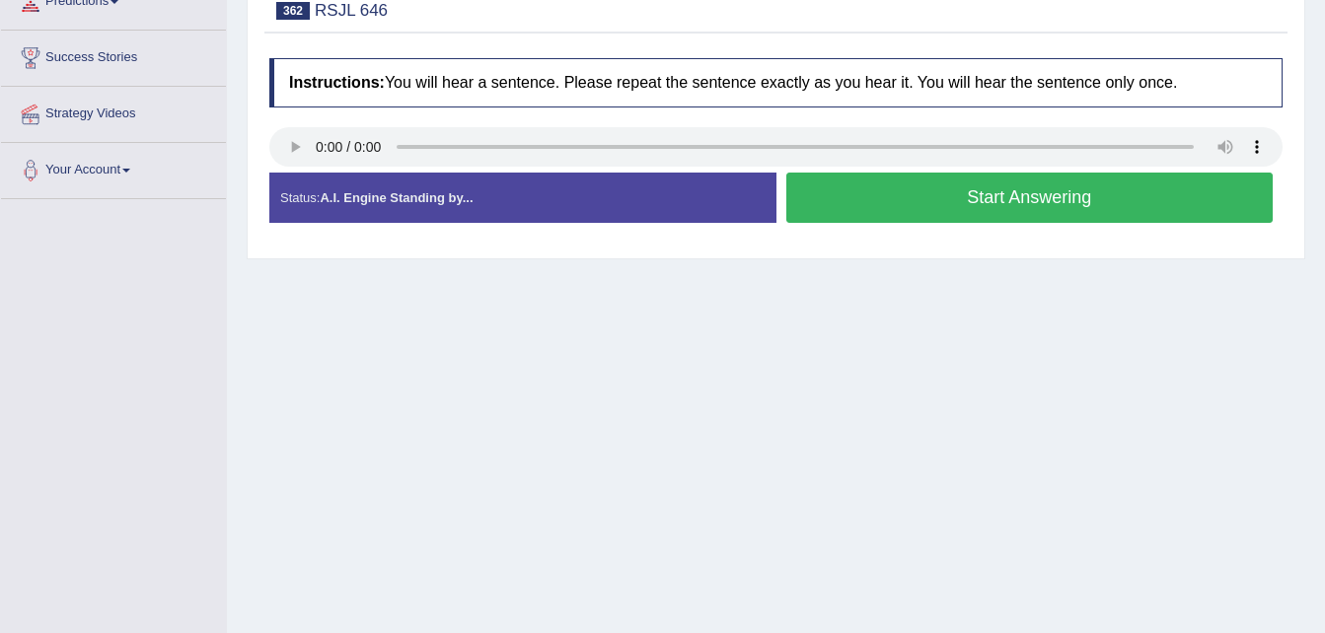
scroll to position [290, 0]
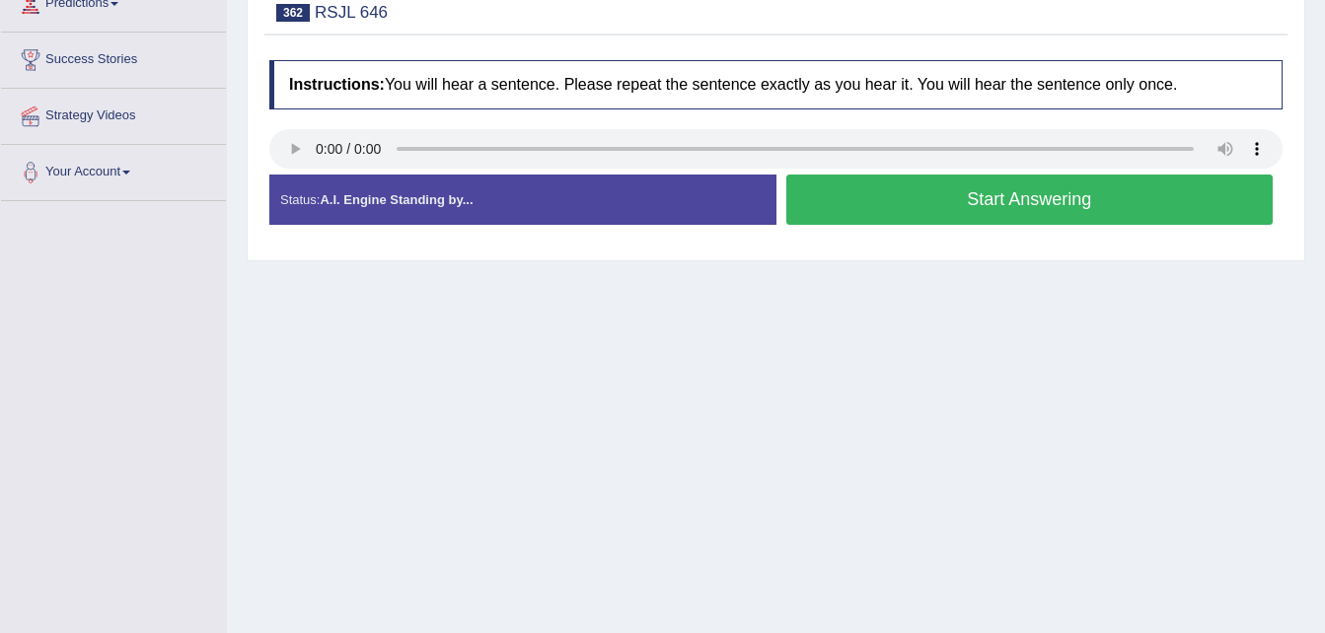
click at [853, 208] on button "Start Answering" at bounding box center [1029, 200] width 487 height 50
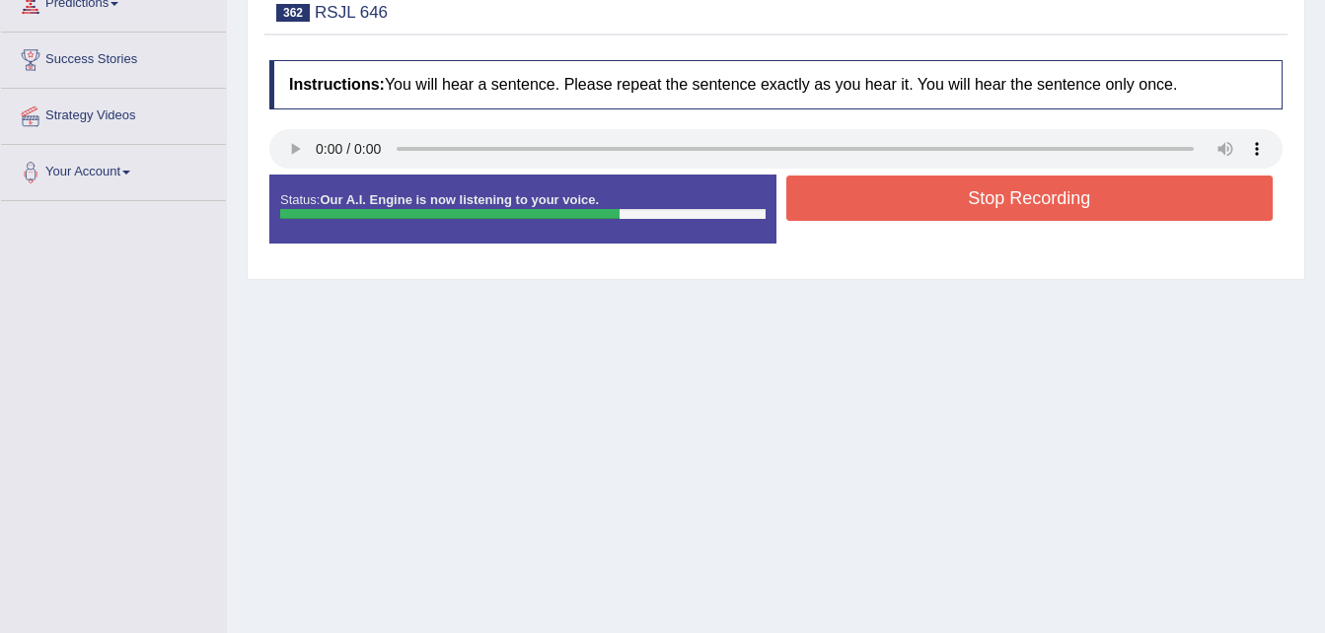
click at [853, 208] on button "Stop Recording" at bounding box center [1029, 198] width 487 height 45
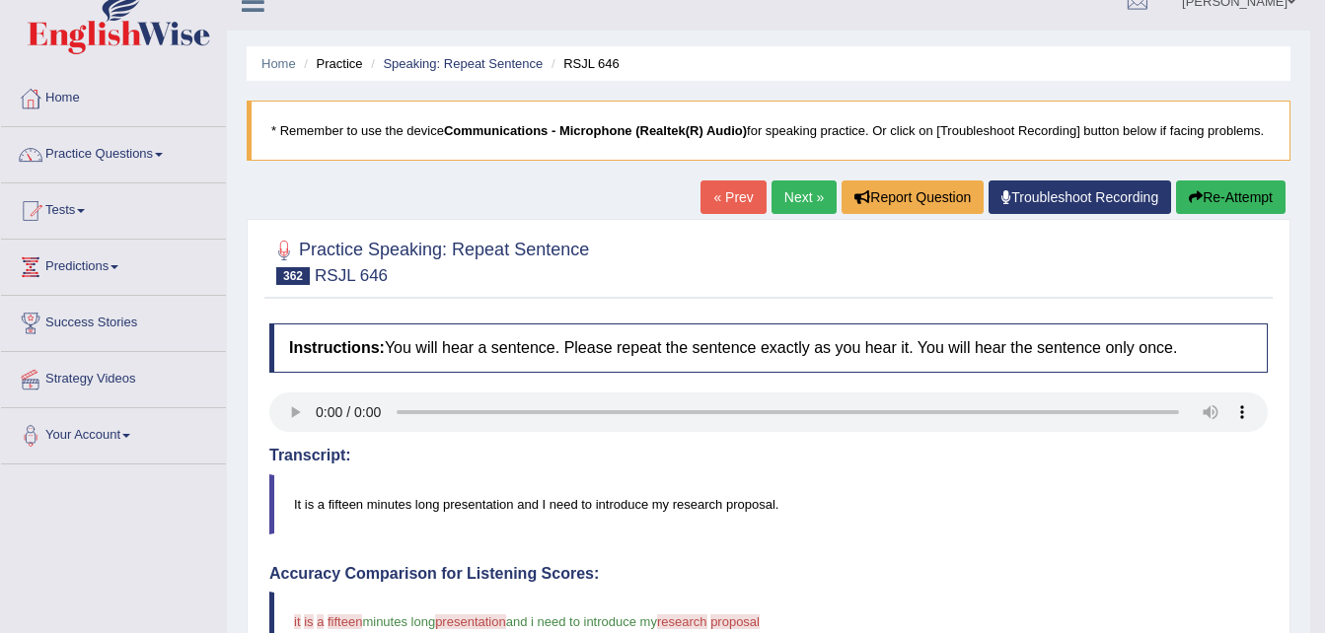
scroll to position [0, 0]
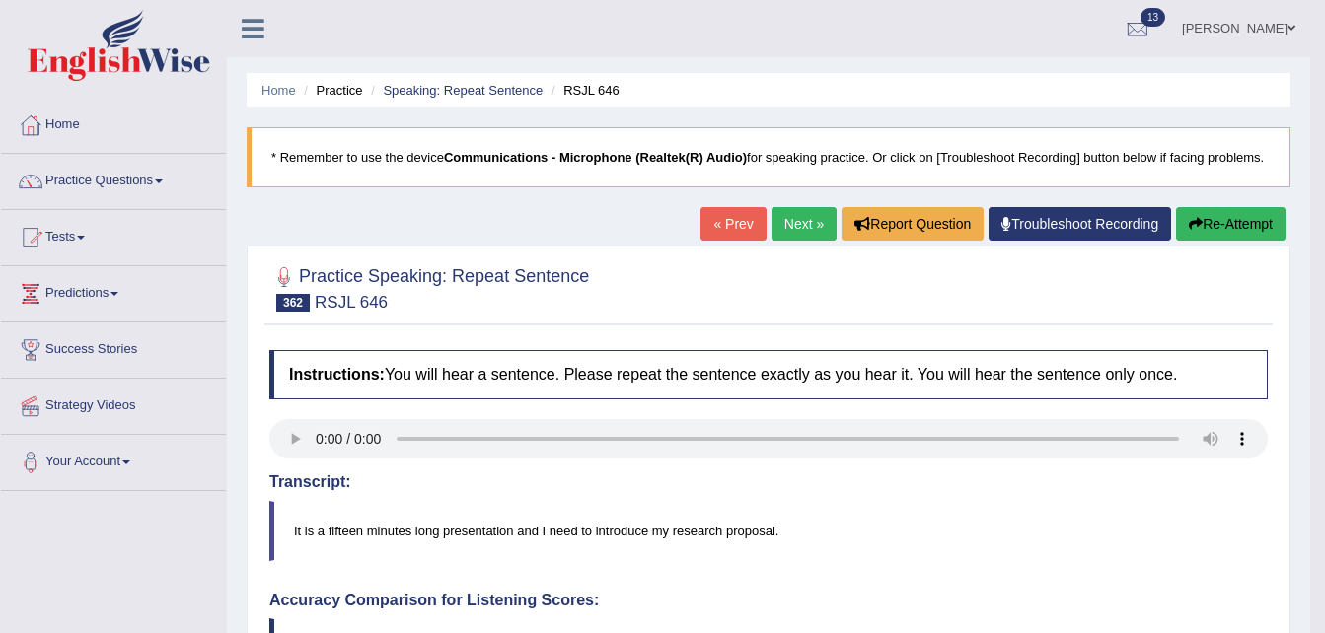
click at [812, 223] on link "Next »" at bounding box center [803, 224] width 65 height 34
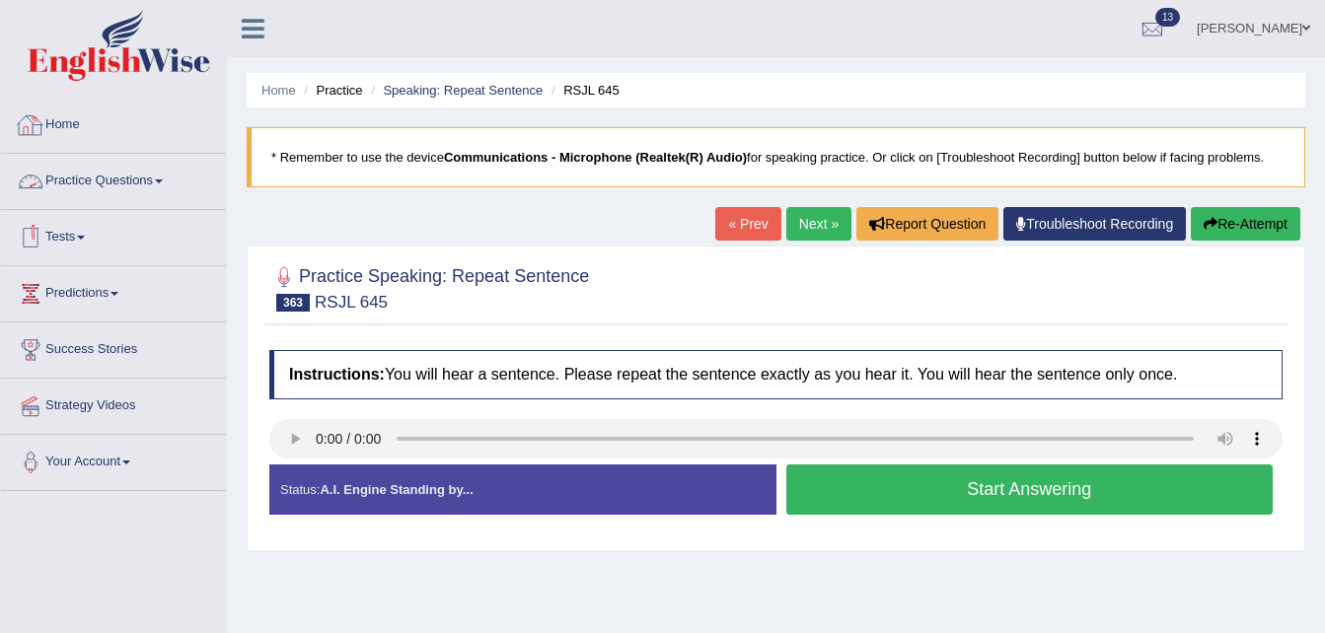
click at [131, 175] on link "Practice Questions" at bounding box center [113, 178] width 225 height 49
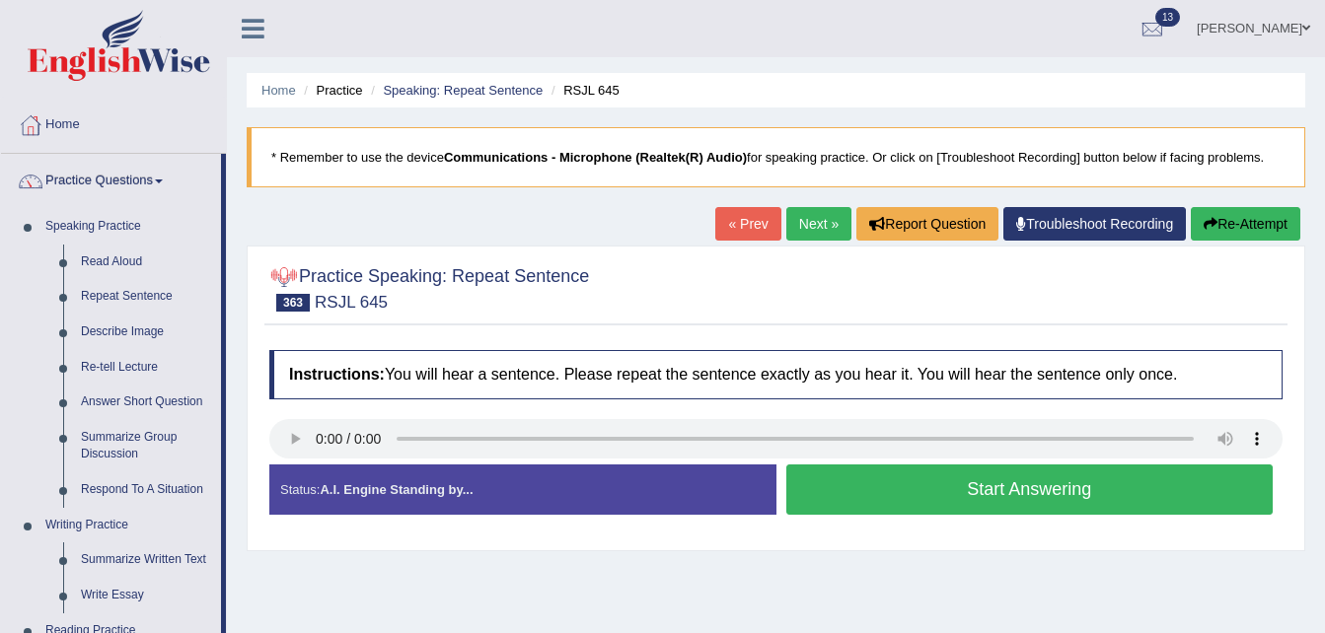
scroll to position [553, 0]
